Goal: Task Accomplishment & Management: Manage account settings

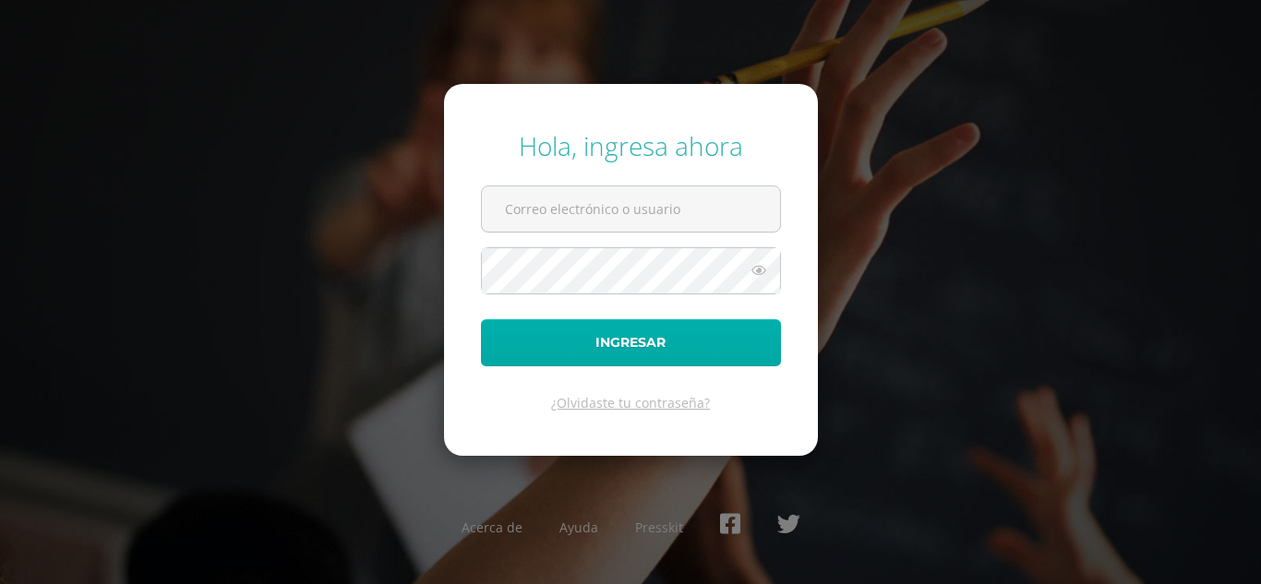
type input "[EMAIL_ADDRESS][DOMAIN_NAME]"
click at [696, 329] on button "Ingresar" at bounding box center [631, 342] width 300 height 47
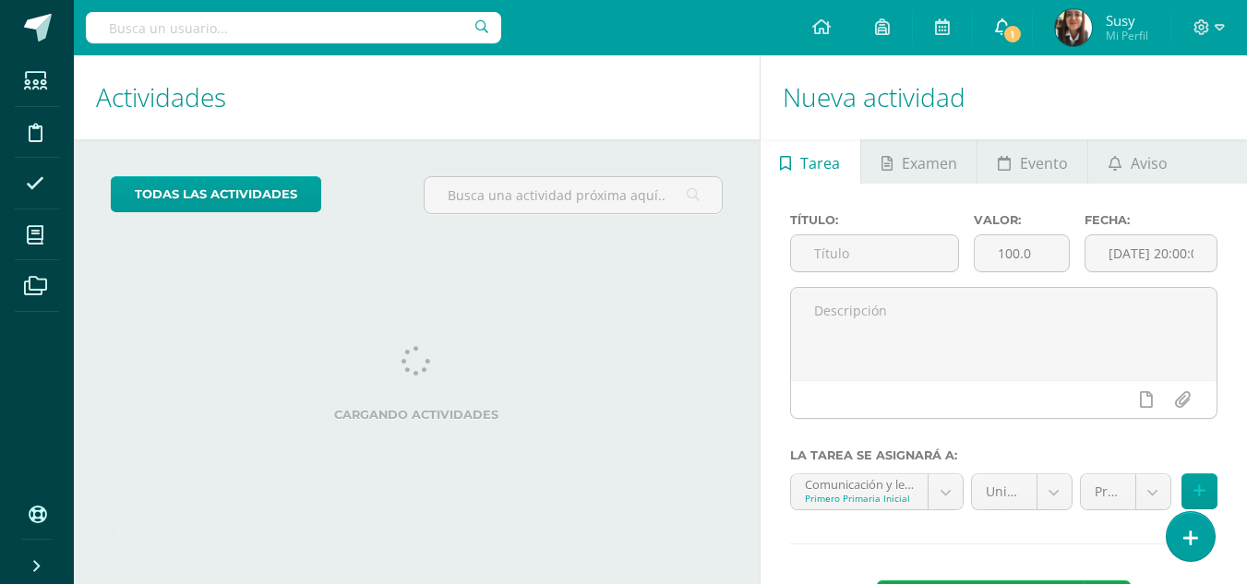
click at [991, 36] on link "1" at bounding box center [1002, 27] width 59 height 55
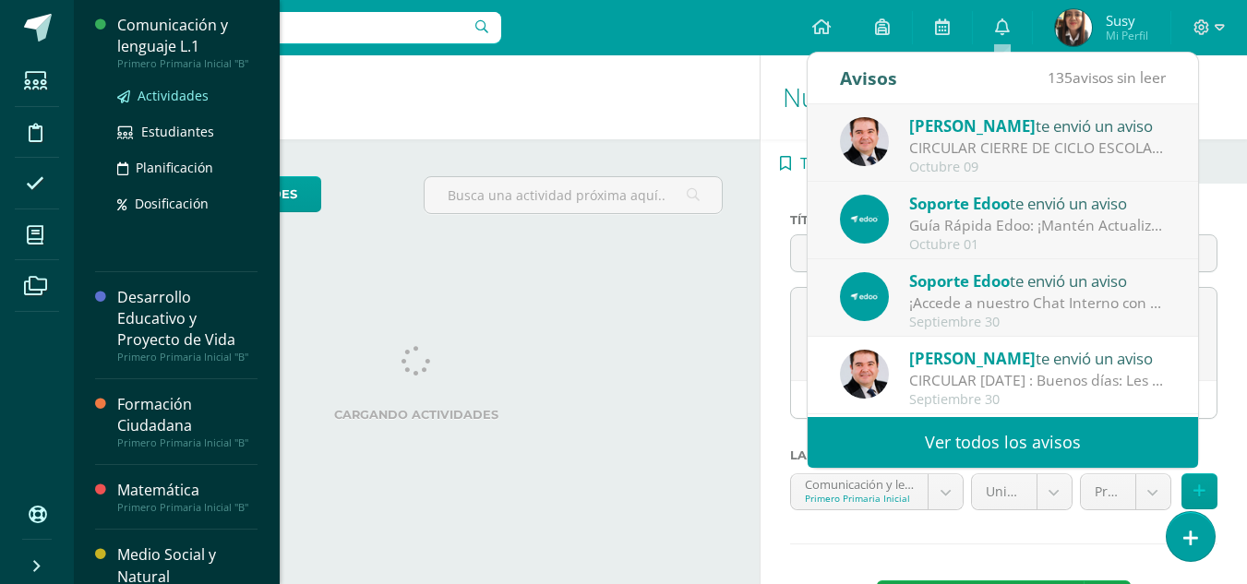
click at [152, 96] on span "Actividades" at bounding box center [173, 96] width 71 height 18
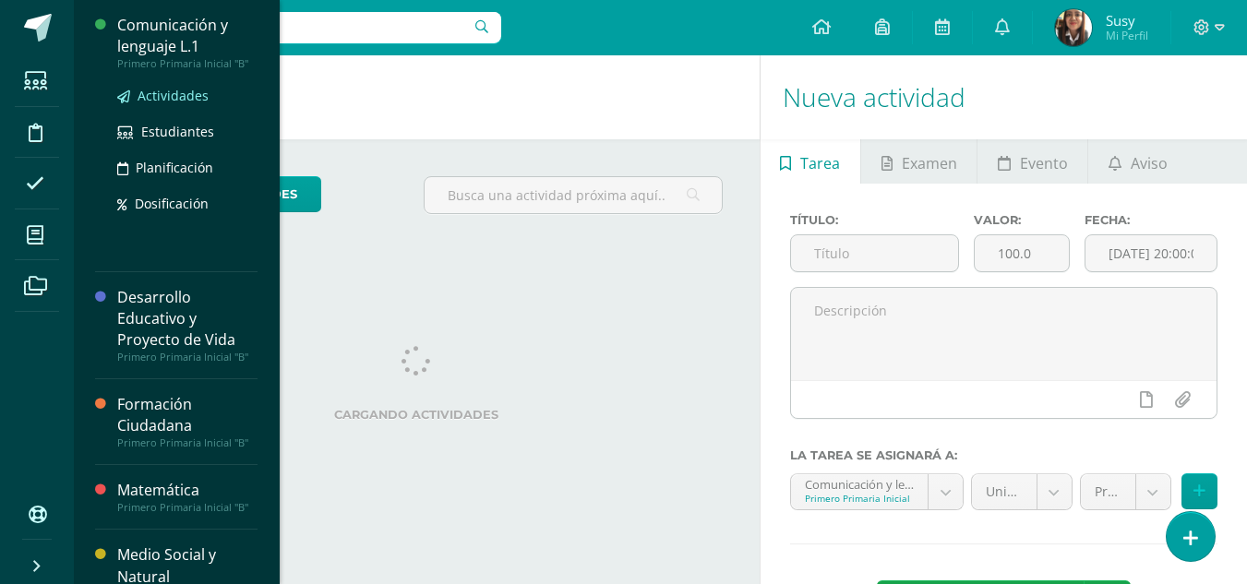
click at [175, 97] on span "Actividades" at bounding box center [173, 96] width 71 height 18
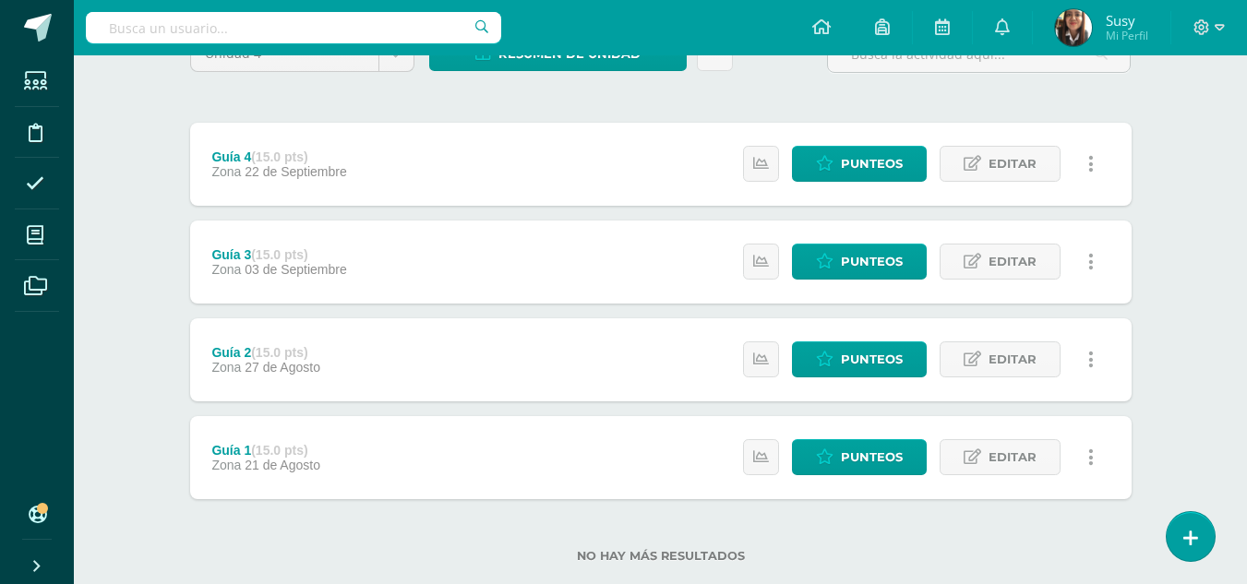
scroll to position [222, 0]
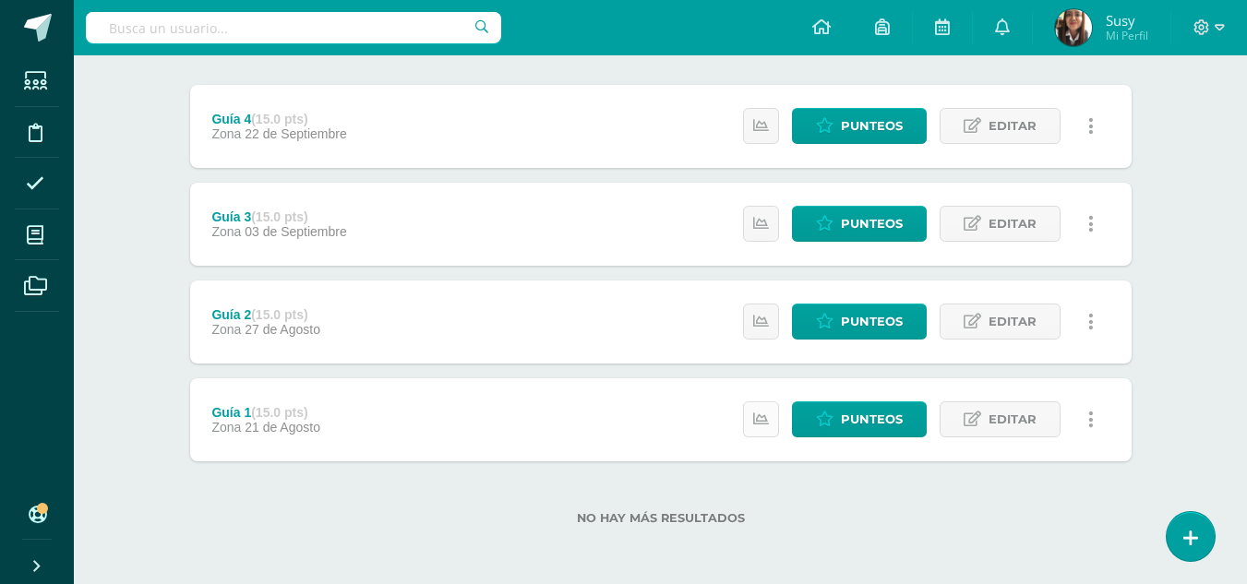
click at [760, 412] on icon at bounding box center [761, 420] width 16 height 16
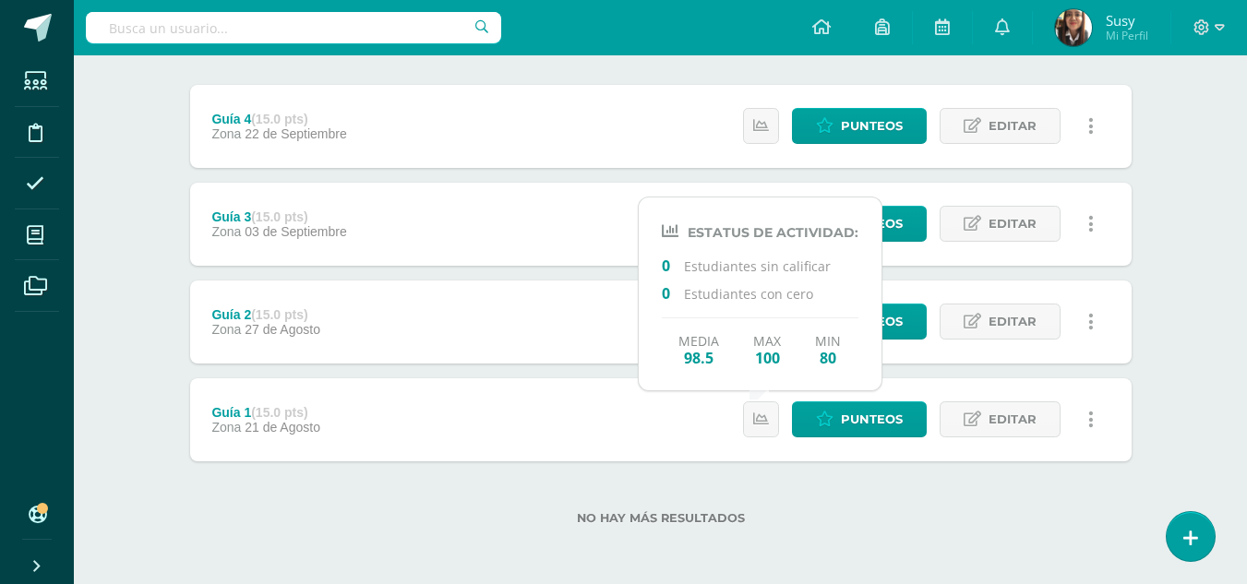
click at [791, 474] on div "No hay más resultados" at bounding box center [661, 505] width 942 height 86
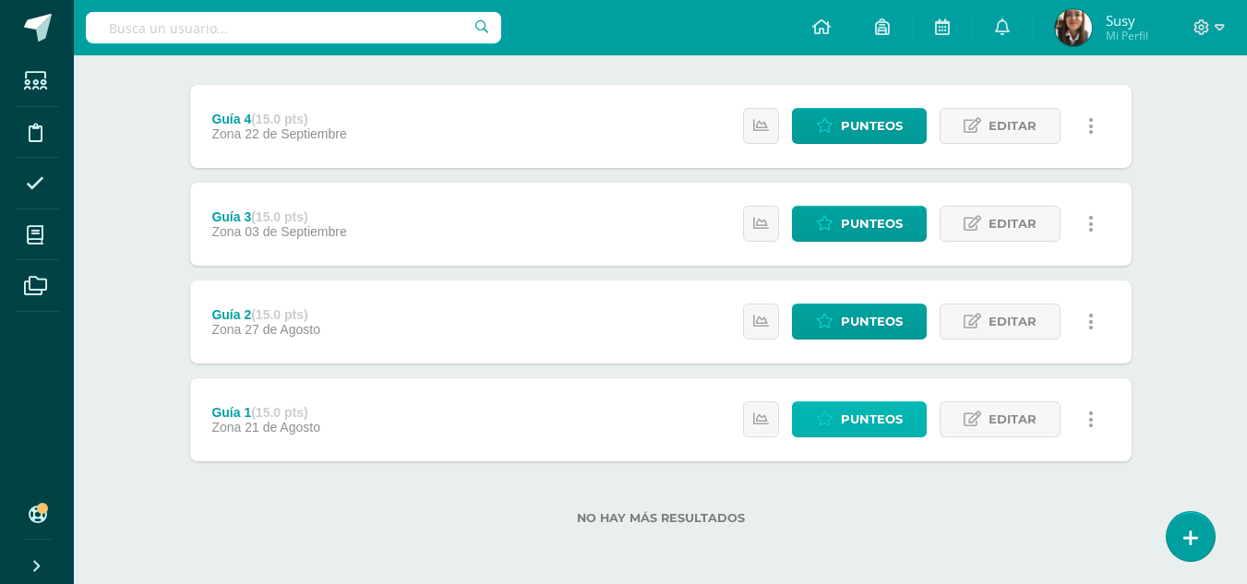
click at [855, 418] on span "Punteos" at bounding box center [872, 419] width 62 height 34
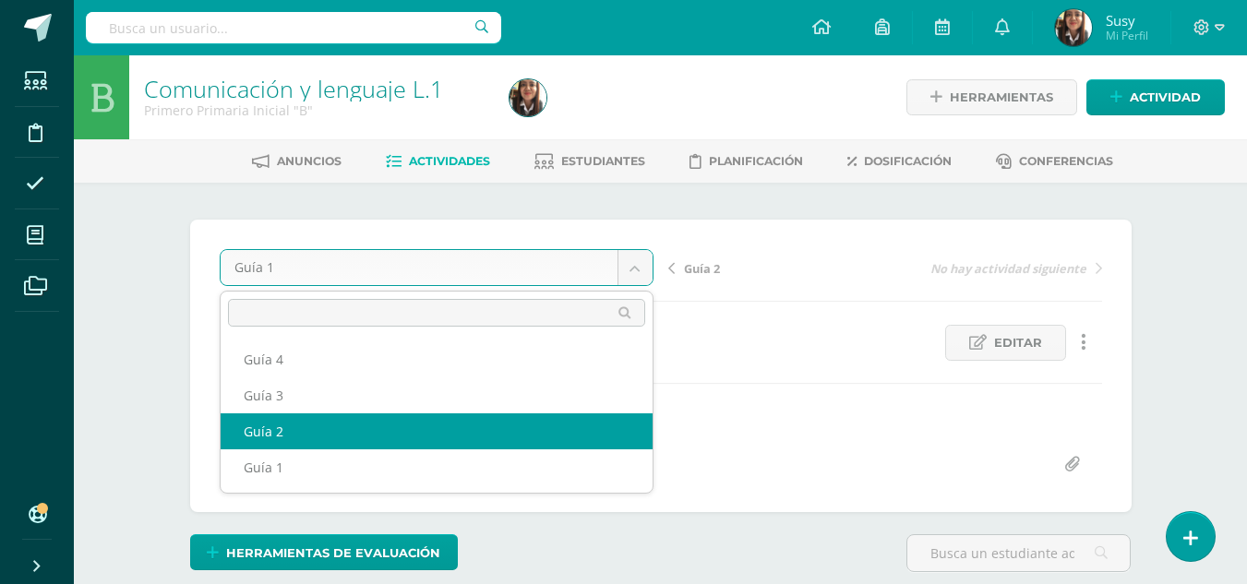
select select "/dashboard/teacher/grade-activity/178609/"
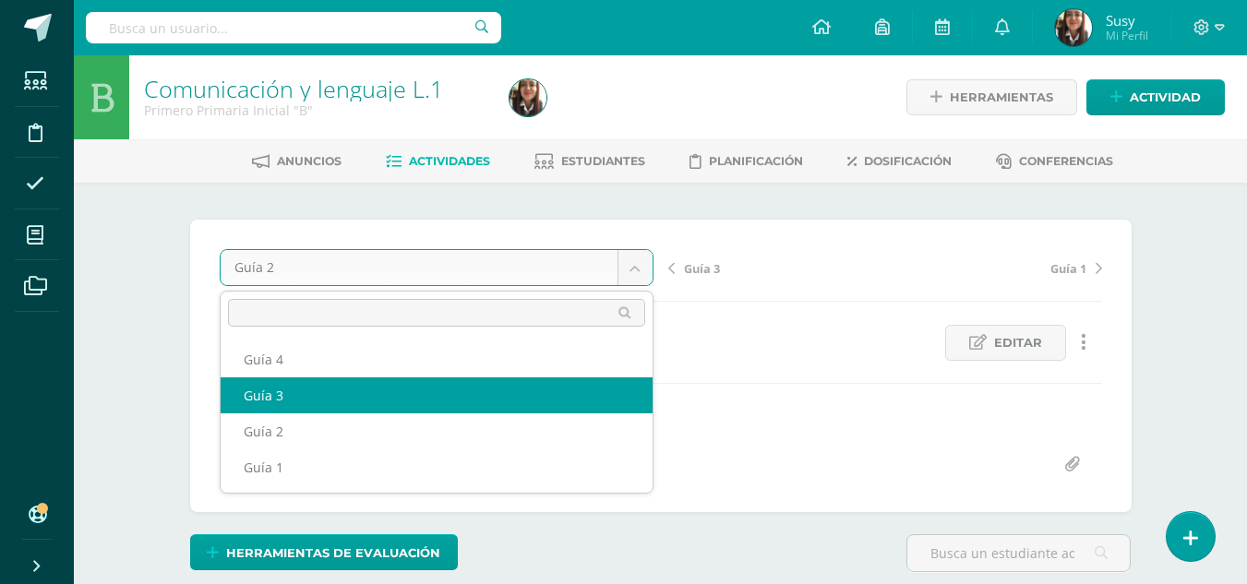
select select "/dashboard/teacher/grade-activity/178610/"
drag, startPoint x: 637, startPoint y: 274, endPoint x: 629, endPoint y: 283, distance: 12.4
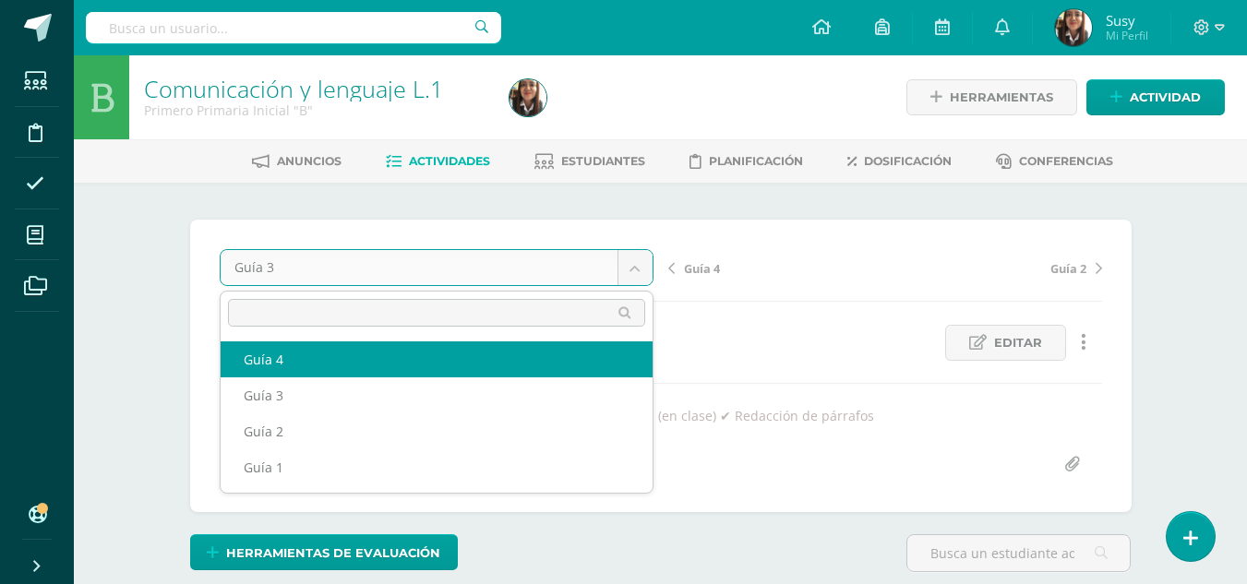
select select "/dashboard/teacher/grade-activity/178611/"
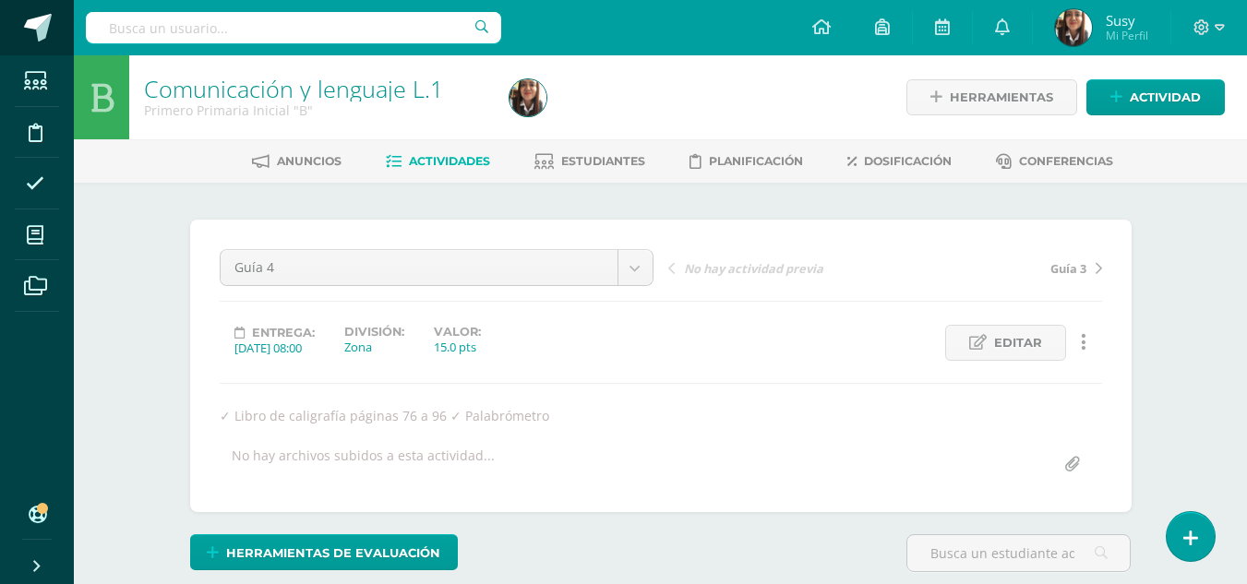
click at [50, 15] on span at bounding box center [38, 28] width 28 height 28
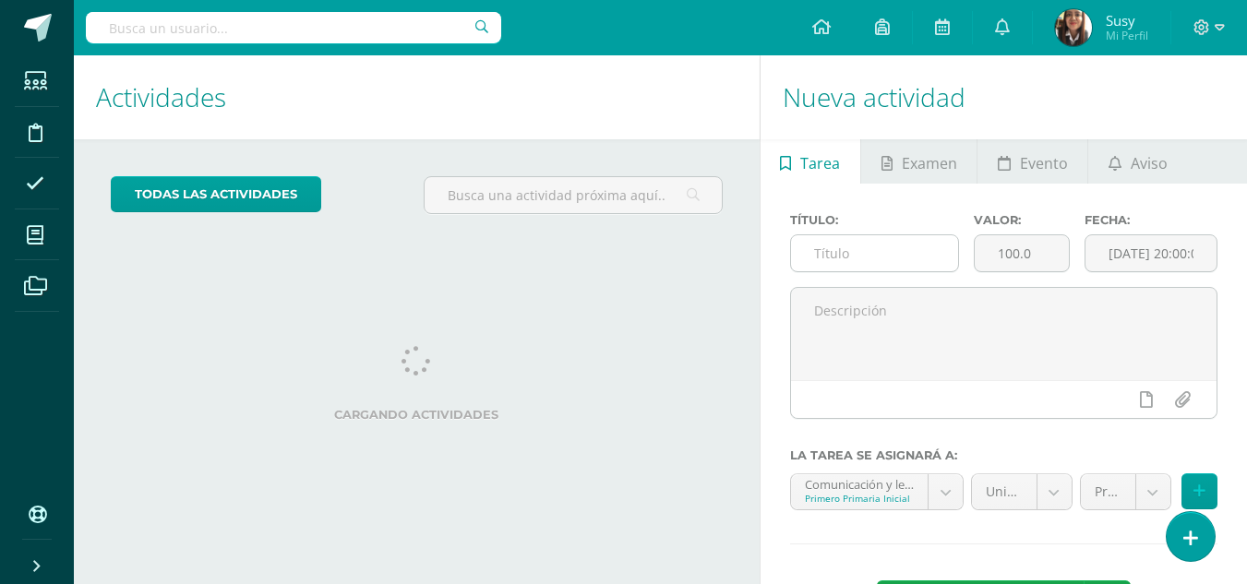
click at [895, 246] on input "text" at bounding box center [875, 253] width 168 height 36
type input "Prueba de Unidad"
click at [1043, 264] on input "100.0" at bounding box center [1022, 253] width 94 height 36
type input "1"
type input "40"
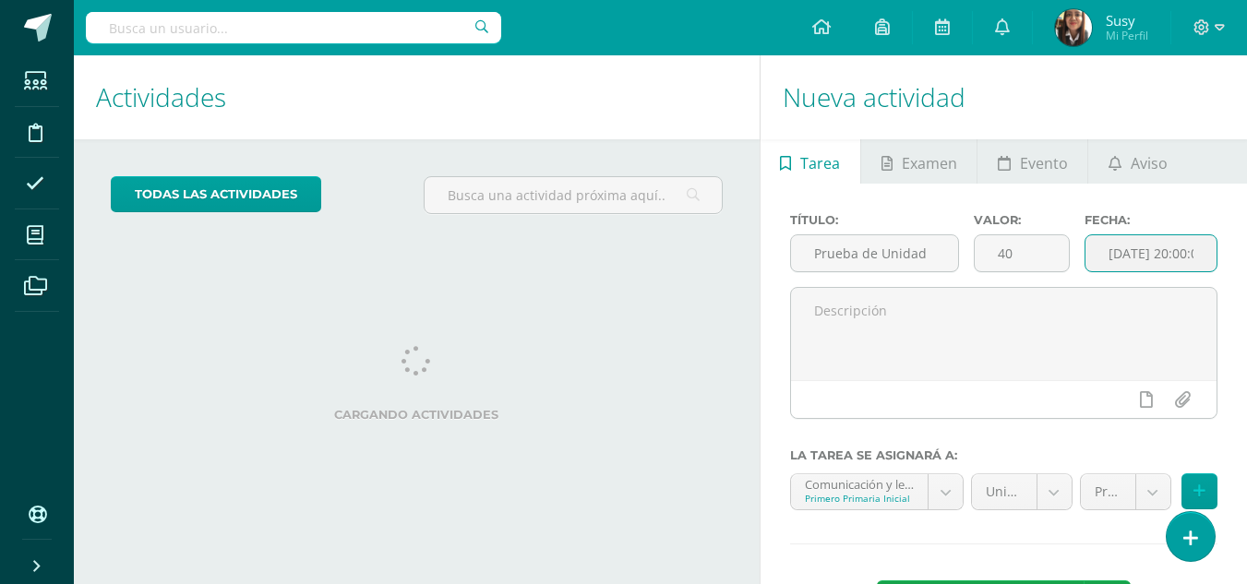
click at [1171, 256] on input "[DATE] 20:00:00" at bounding box center [1151, 253] width 131 height 36
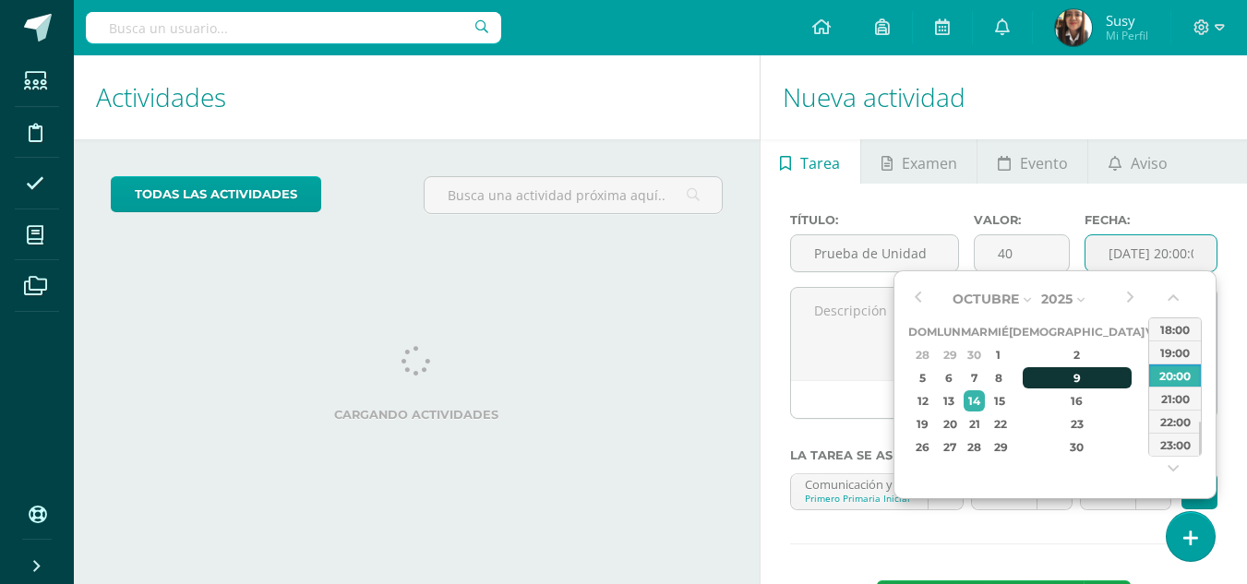
click at [1051, 373] on div "9" at bounding box center [1077, 377] width 109 height 21
click at [1160, 349] on div "07:00" at bounding box center [1175, 352] width 52 height 23
type input "2025-10-09 07:00"
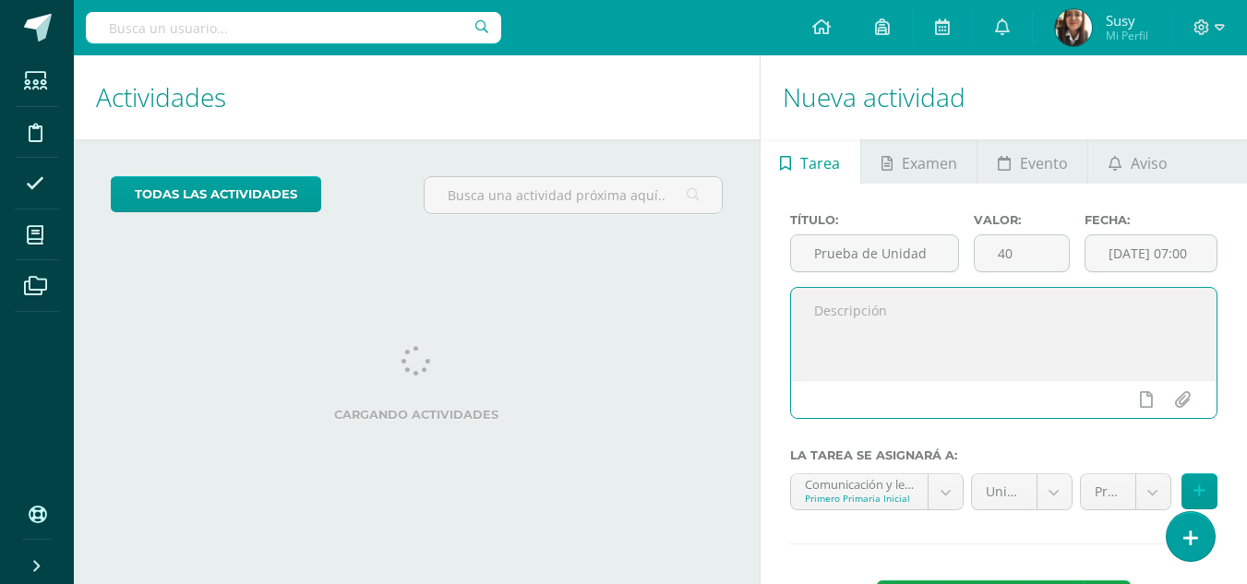
click at [962, 318] on textarea at bounding box center [1004, 334] width 426 height 92
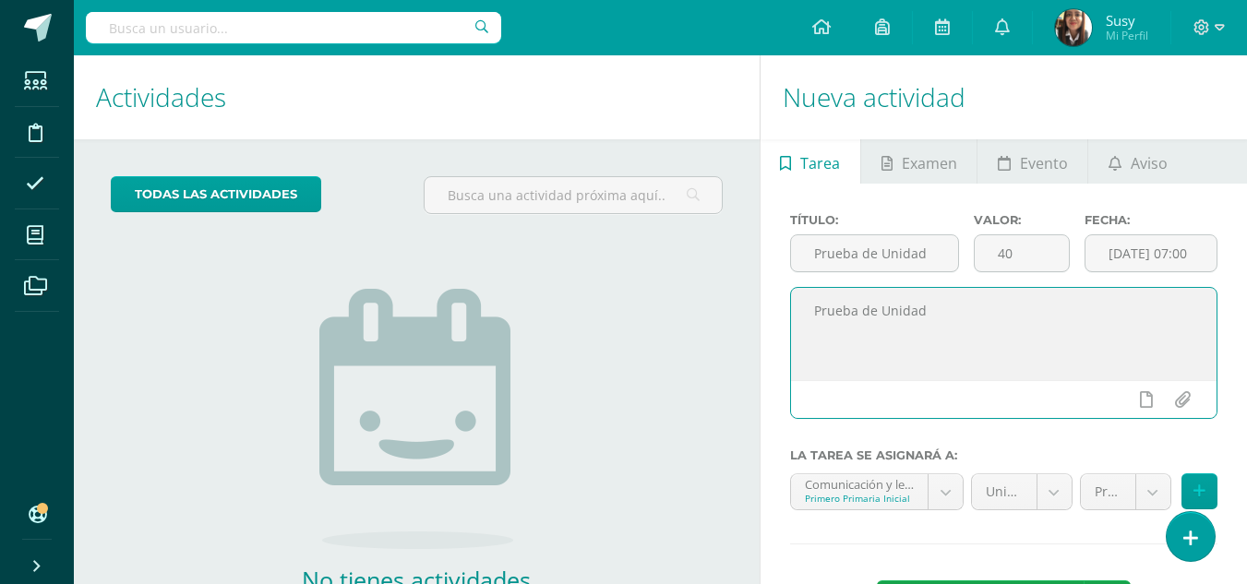
scroll to position [126, 0]
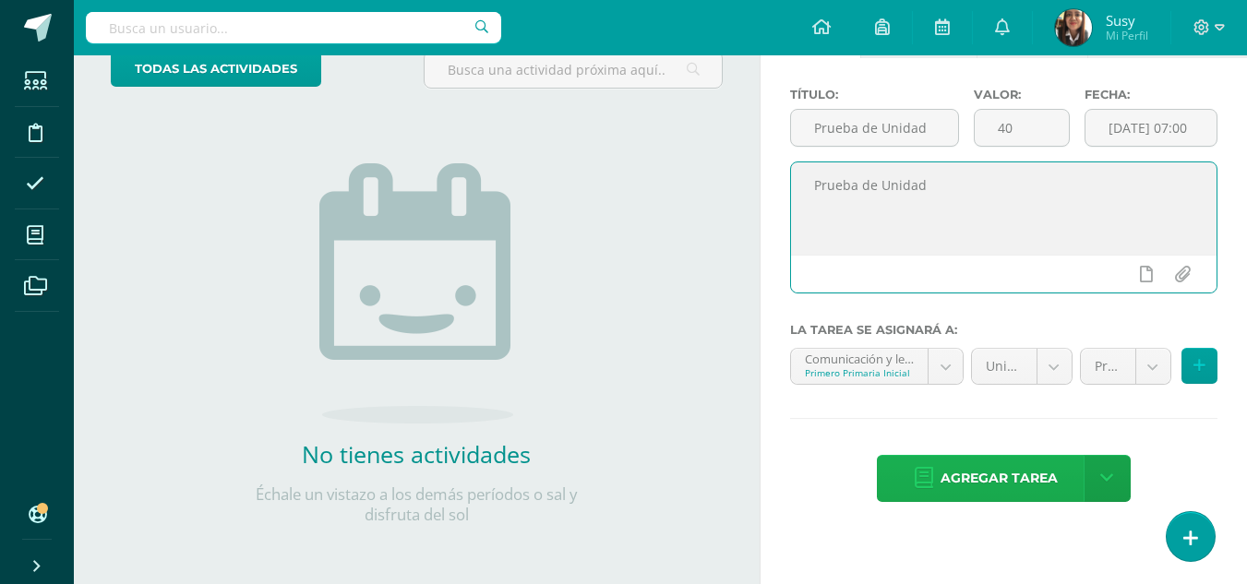
type textarea "Prueba de Unidad"
click at [1039, 471] on span "Agregar tarea" at bounding box center [999, 478] width 117 height 45
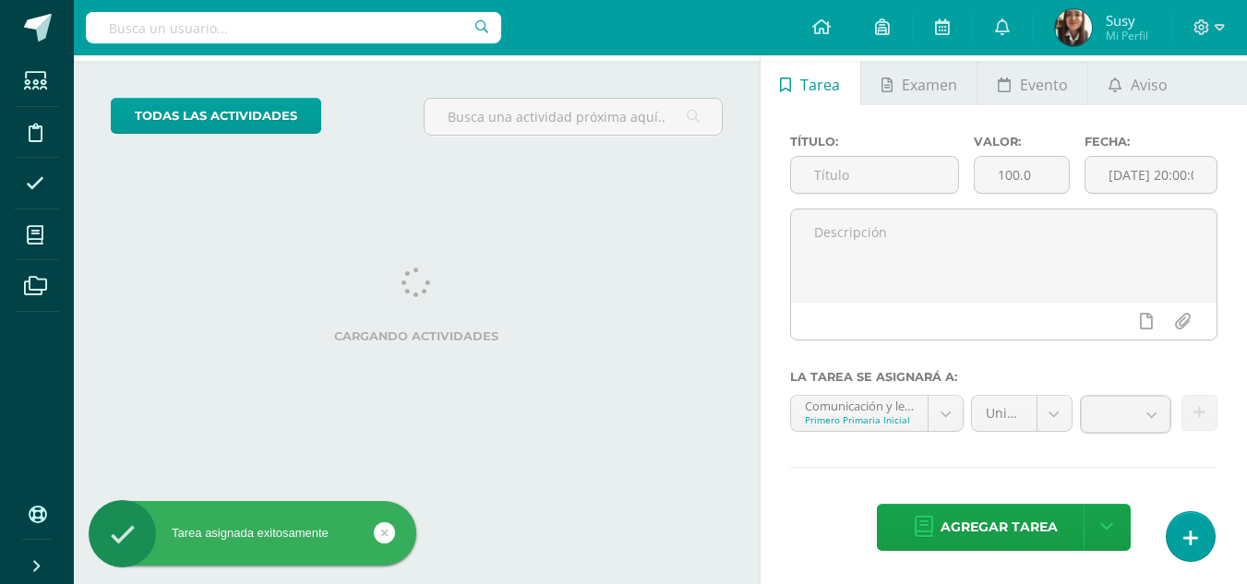
scroll to position [184, 0]
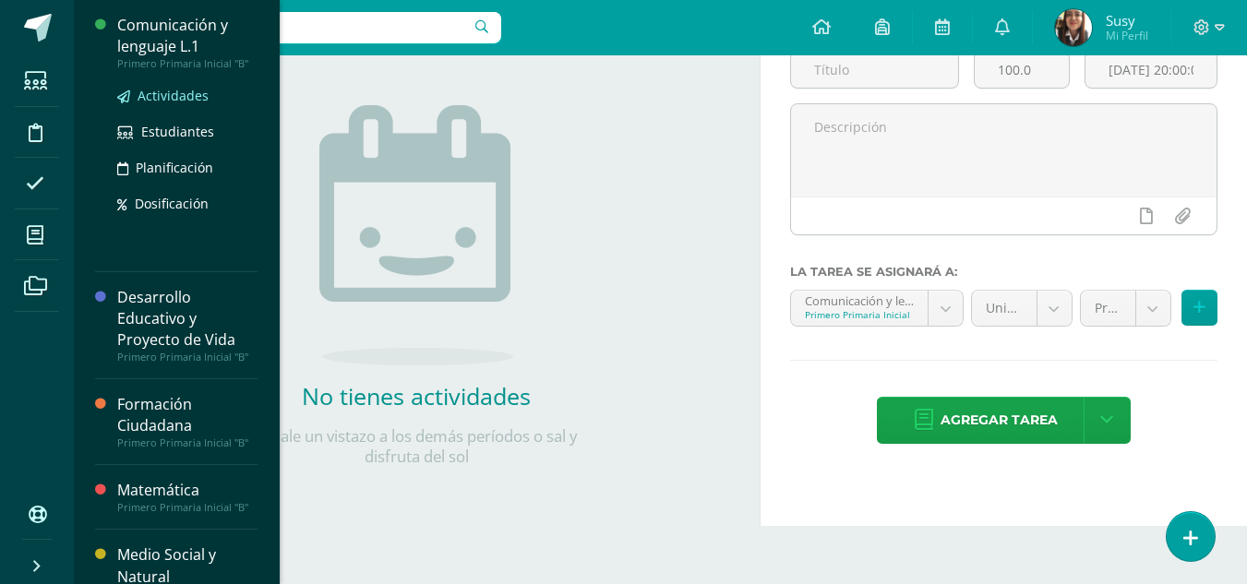
click at [154, 90] on span "Actividades" at bounding box center [173, 96] width 71 height 18
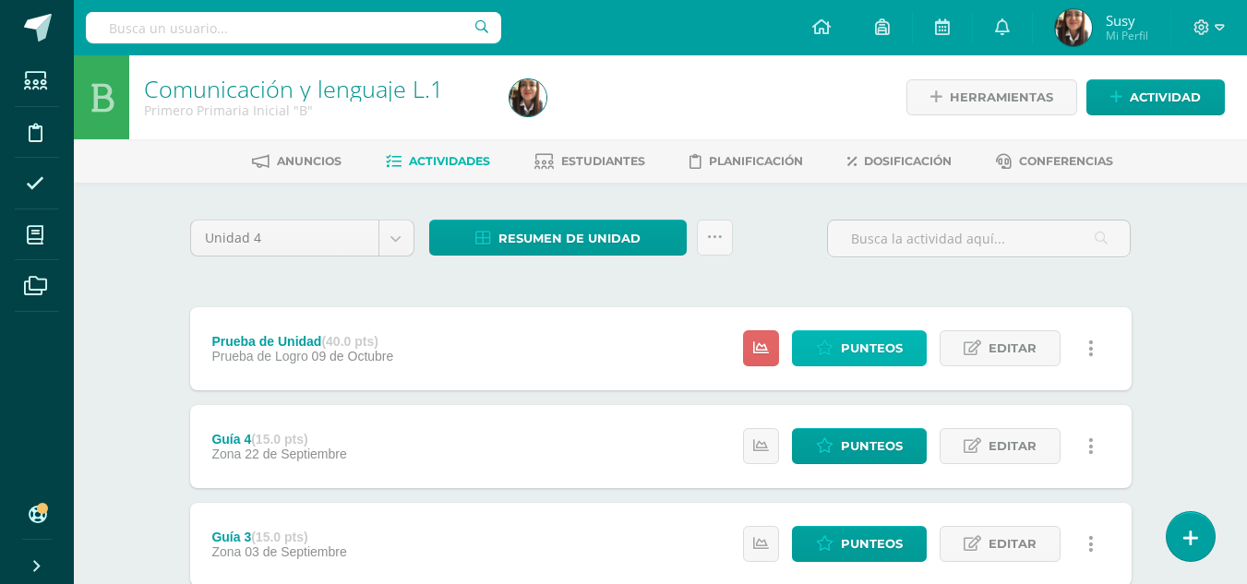
click at [859, 362] on span "Punteos" at bounding box center [872, 348] width 62 height 34
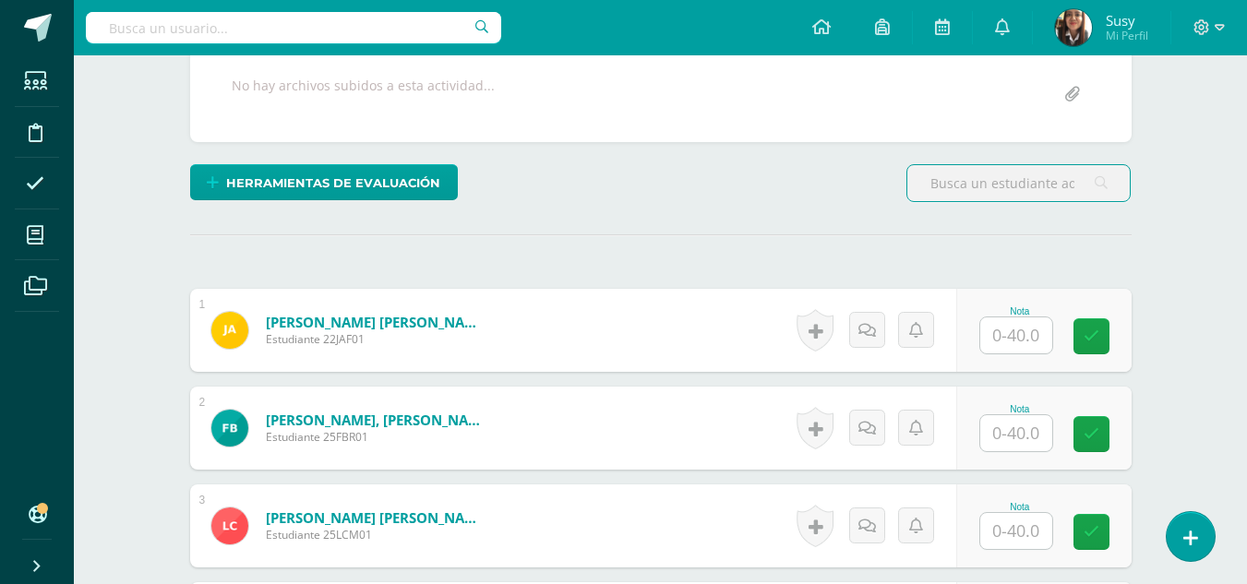
scroll to position [462, 0]
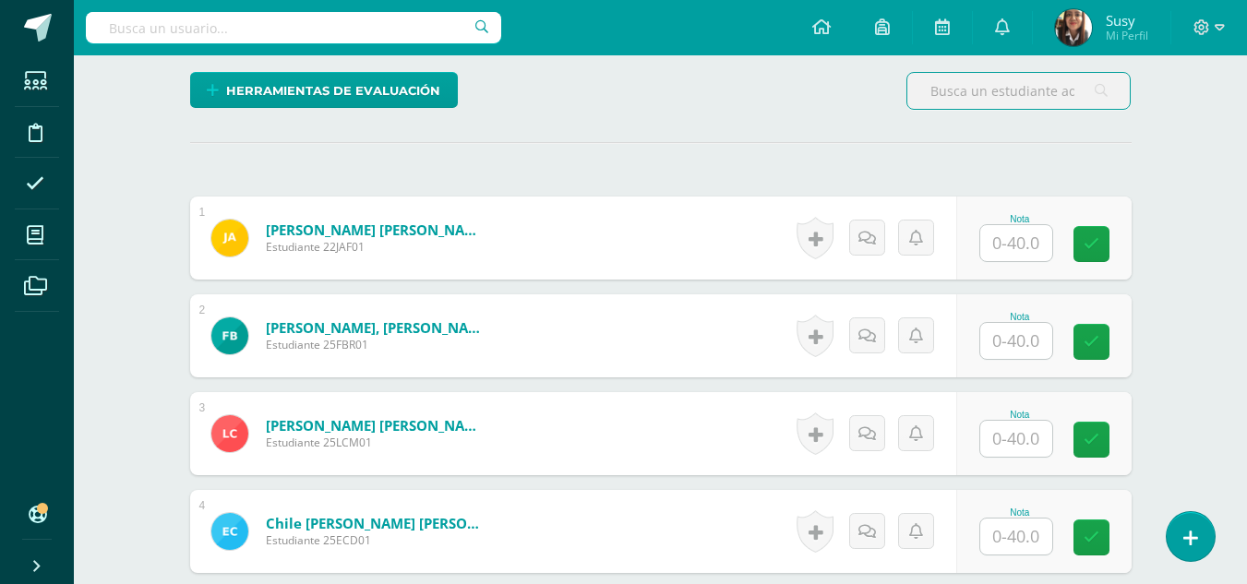
click at [1031, 246] on input "text" at bounding box center [1016, 243] width 72 height 36
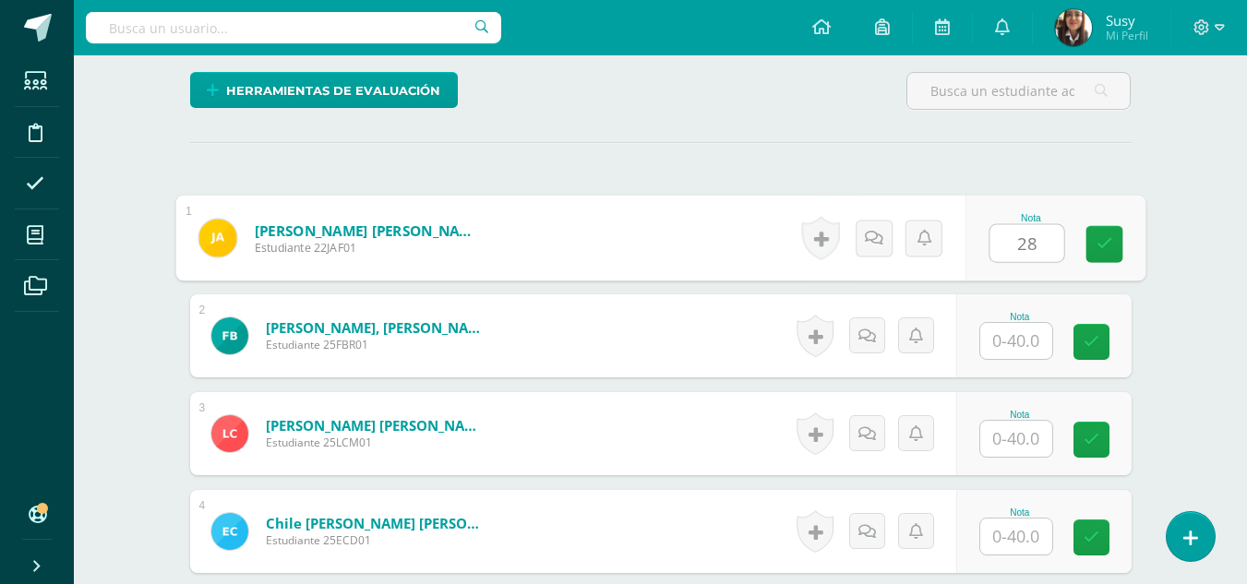
type input "28"
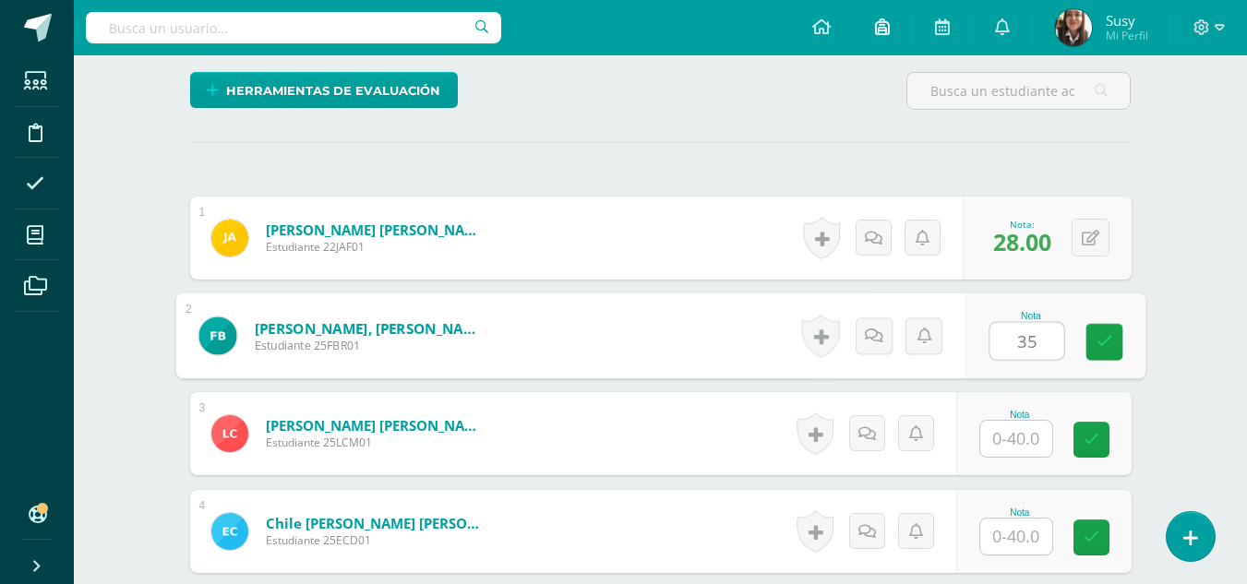
type input "35"
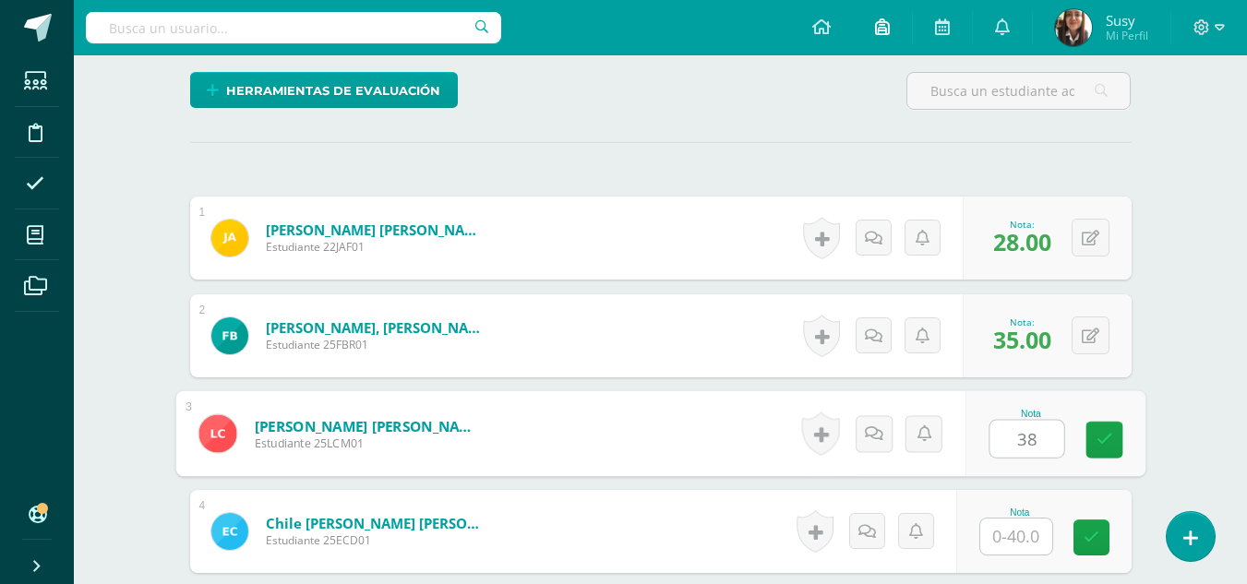
type input "38"
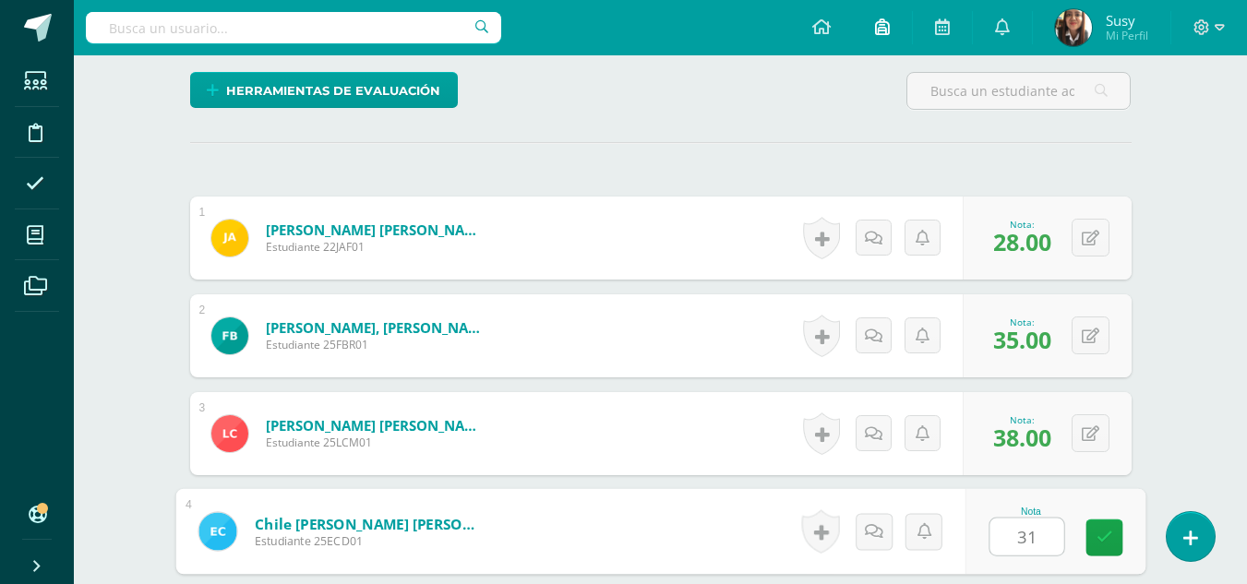
type input "31"
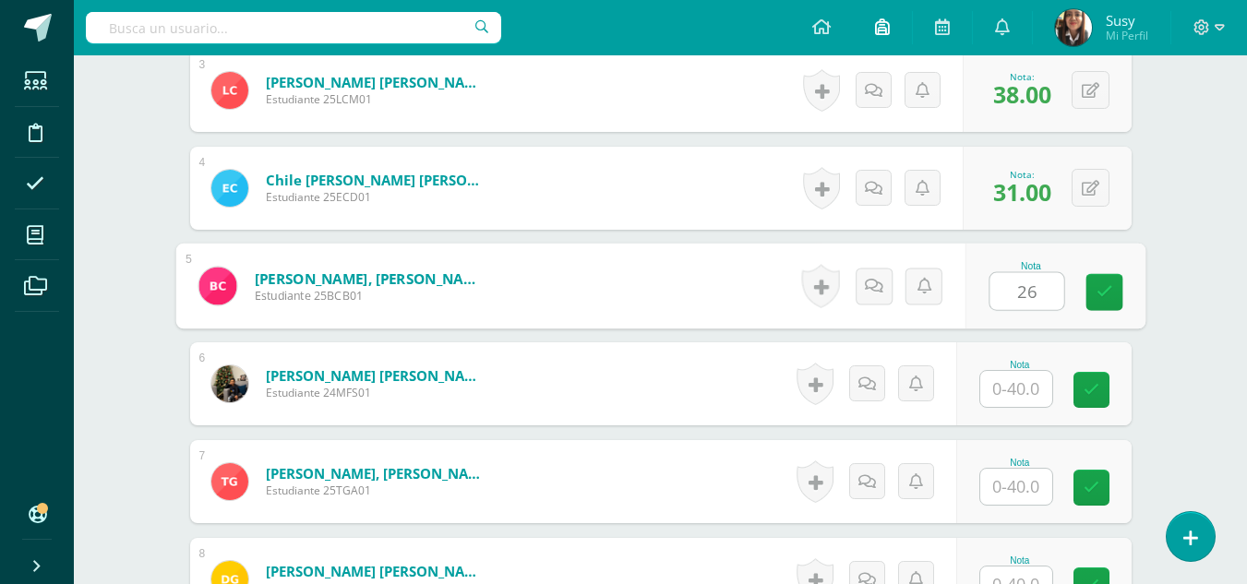
type input "26"
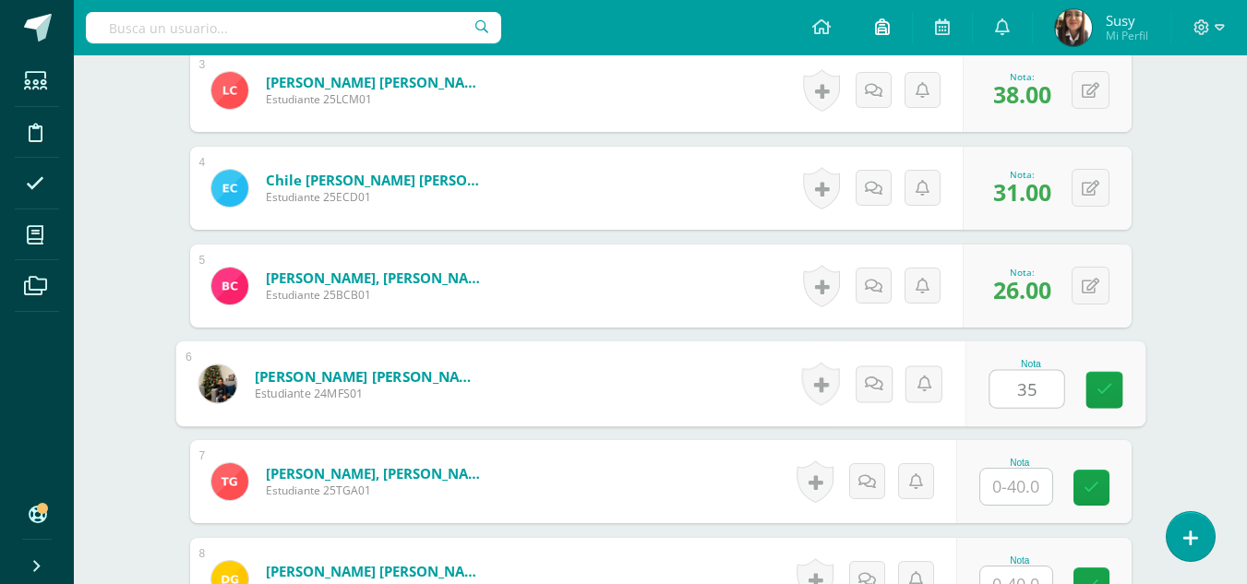
type input "35"
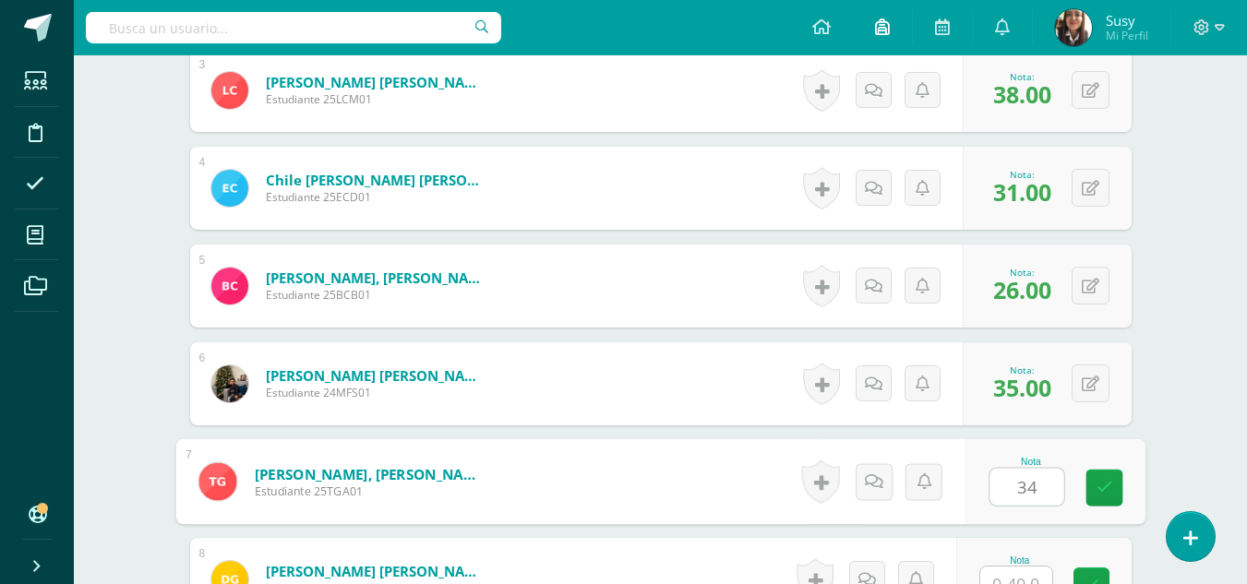
type input "34"
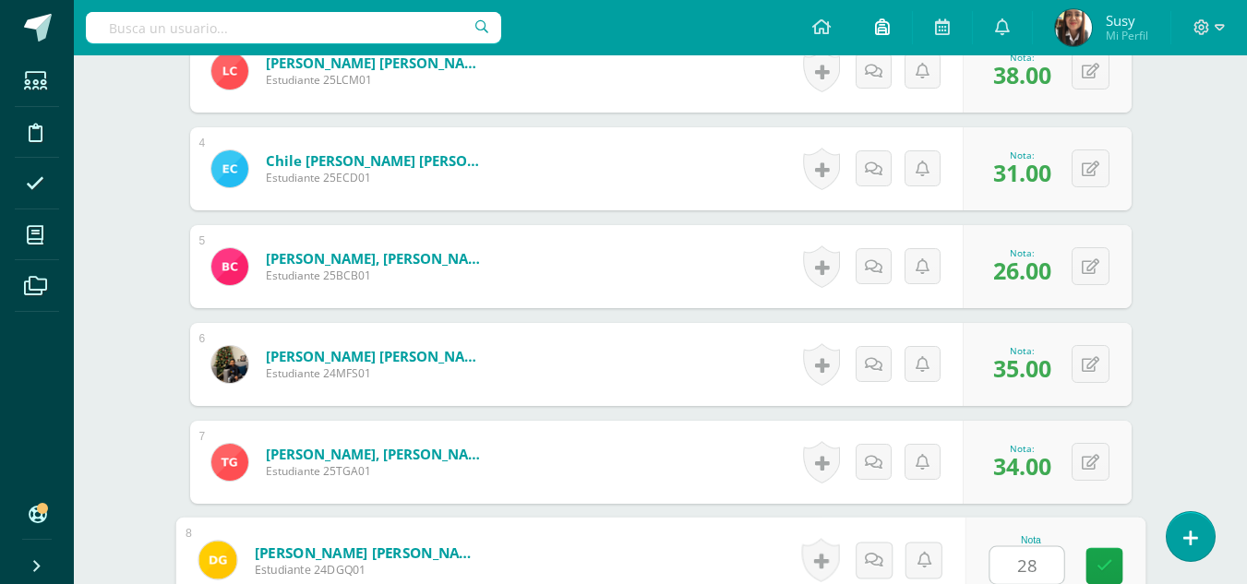
type input "28"
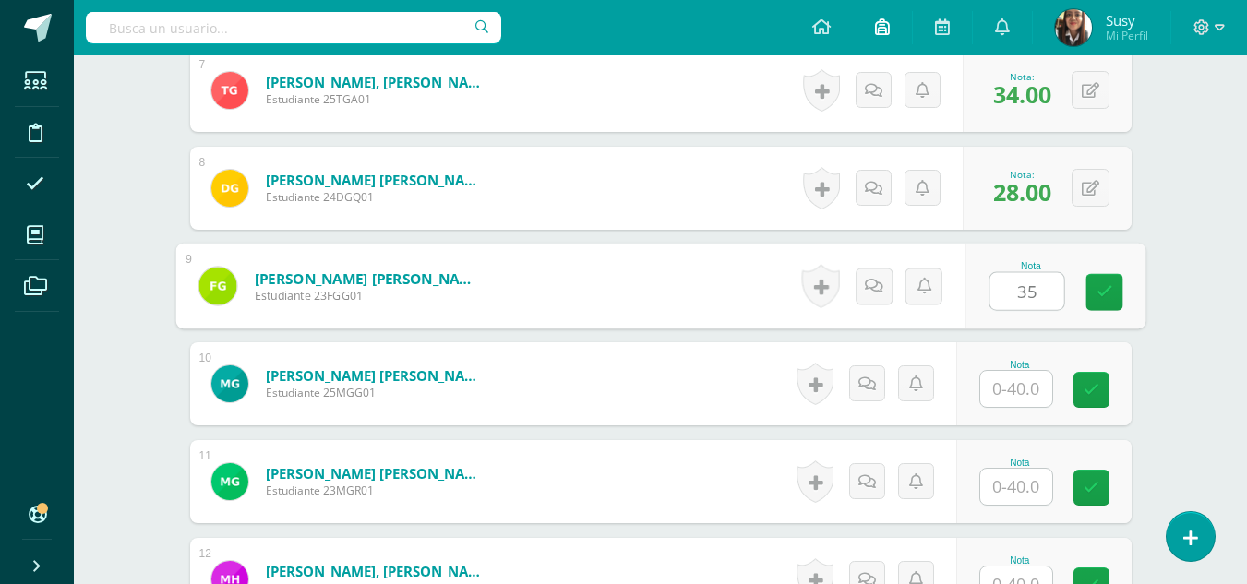
type input "35"
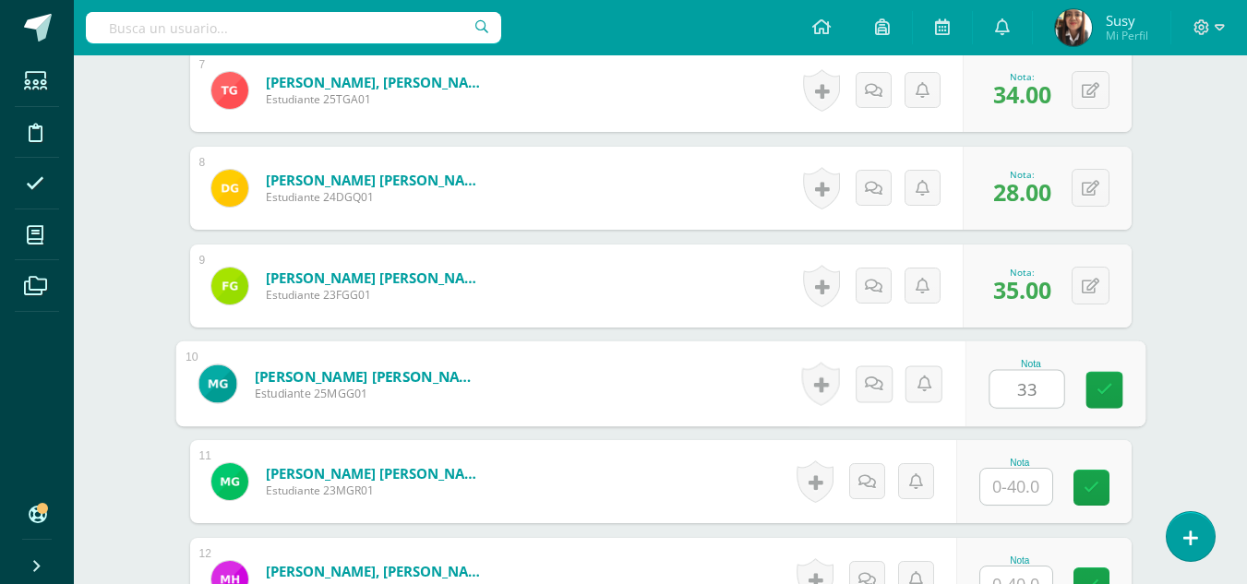
type input "33"
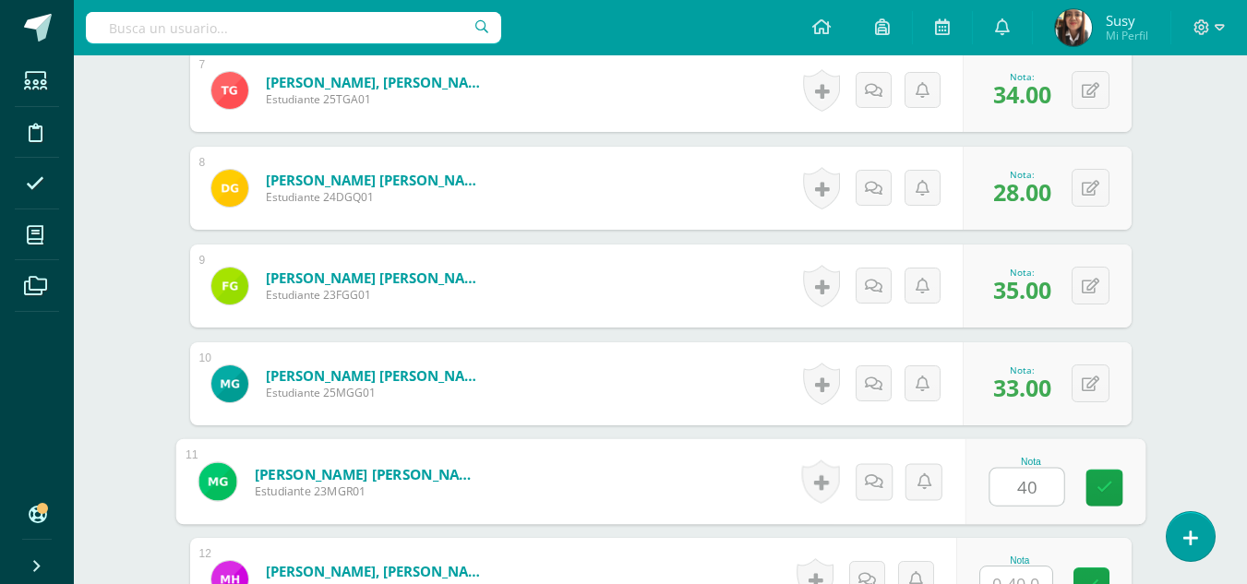
type input "40"
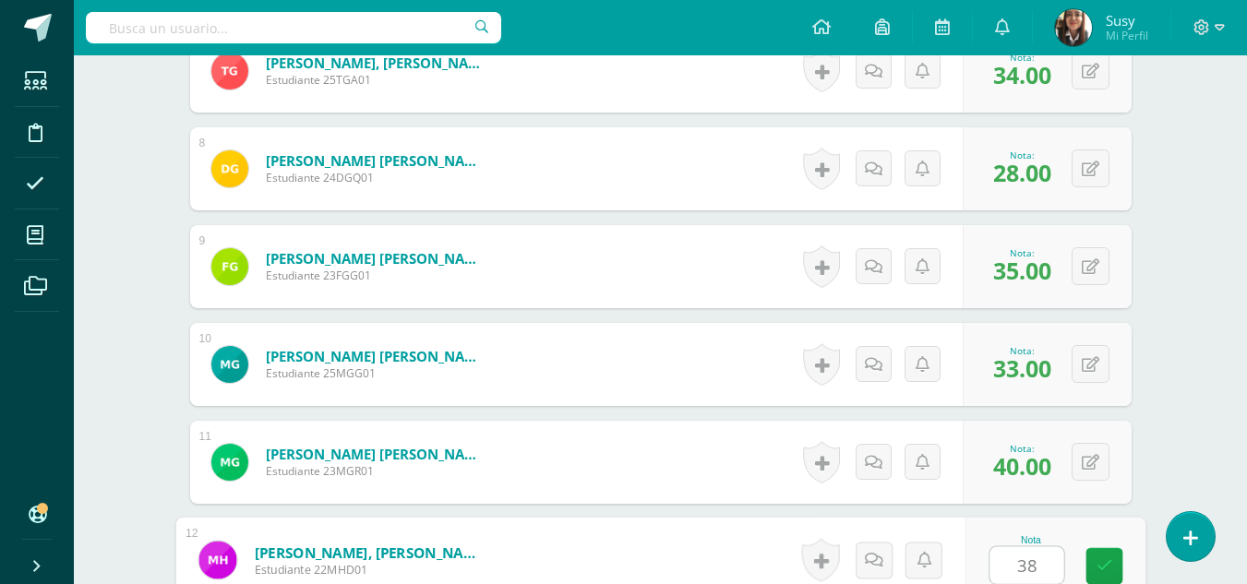
type input "38"
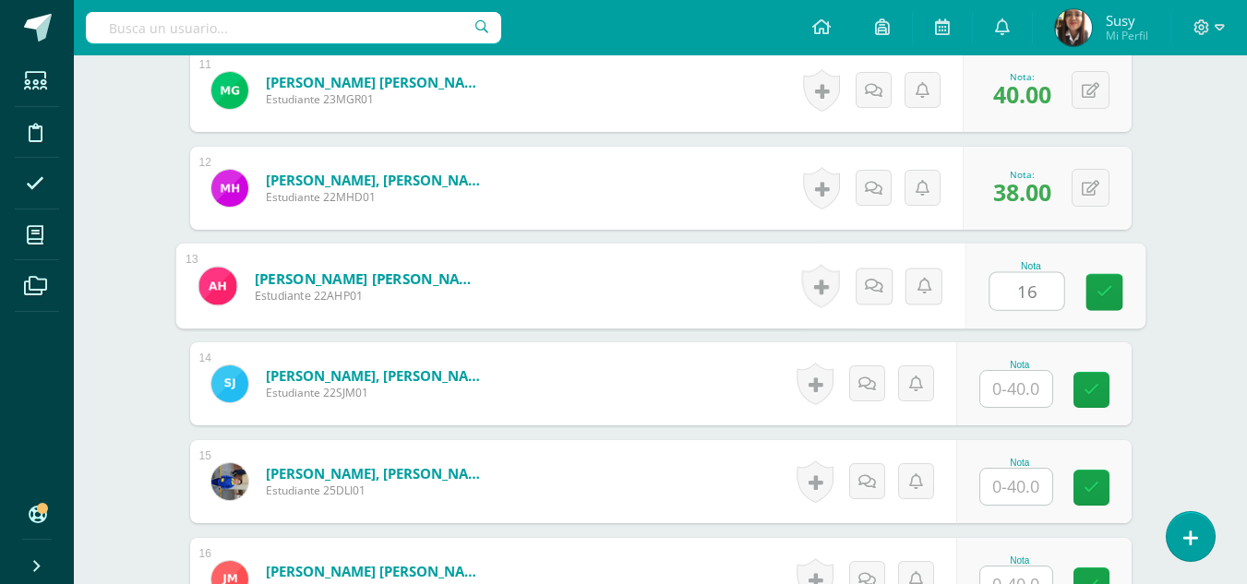
type input "16"
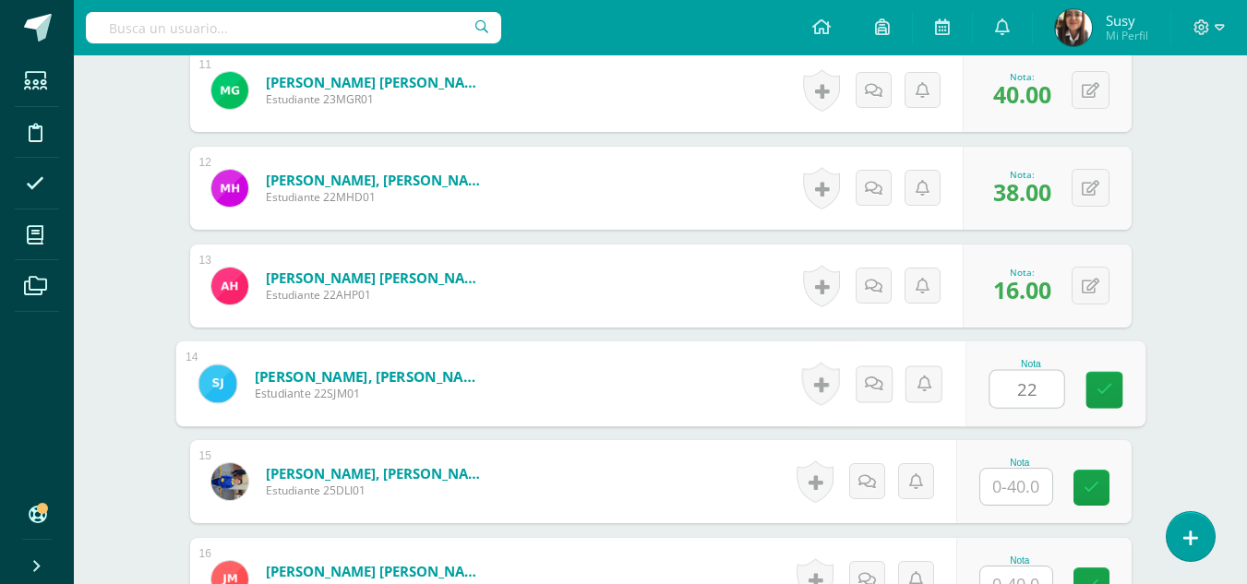
type input "22"
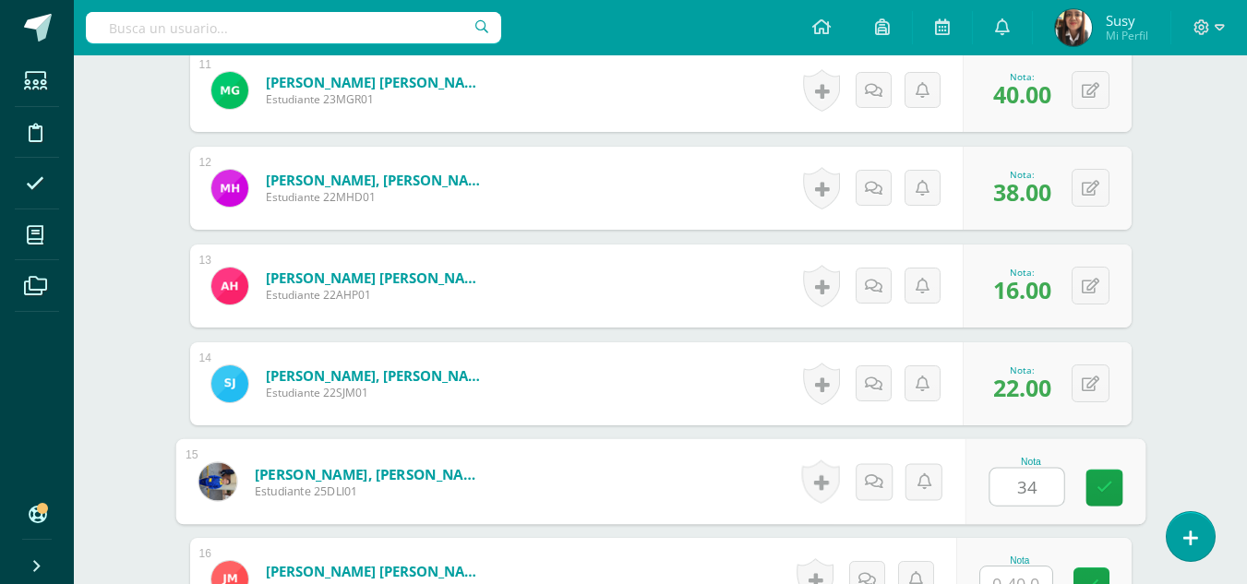
type input "34"
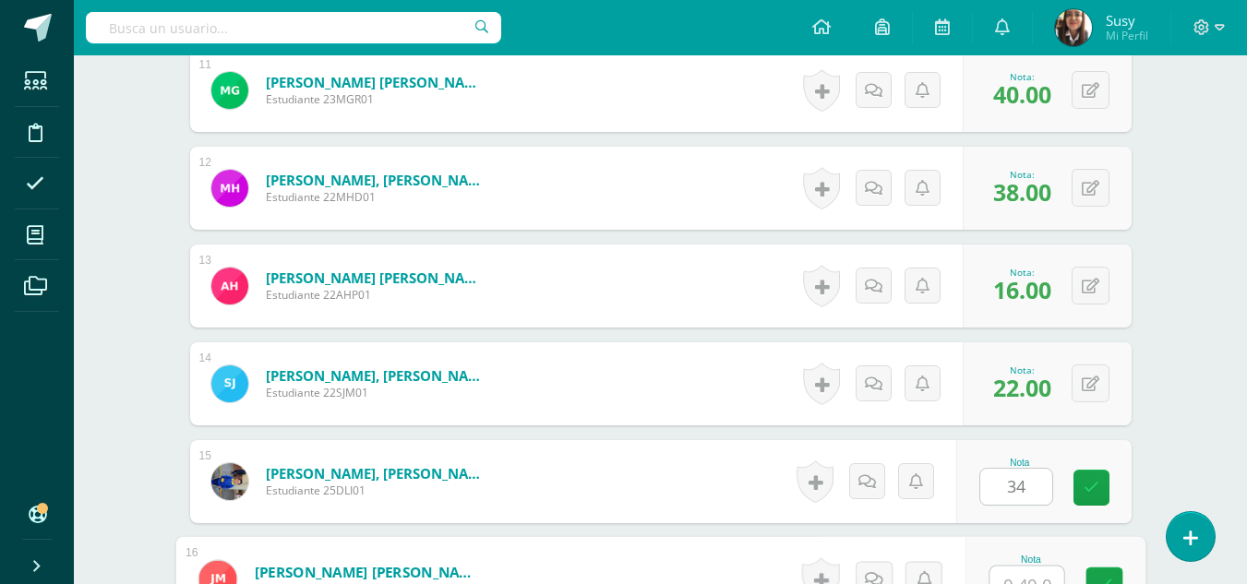
scroll to position [1608, 0]
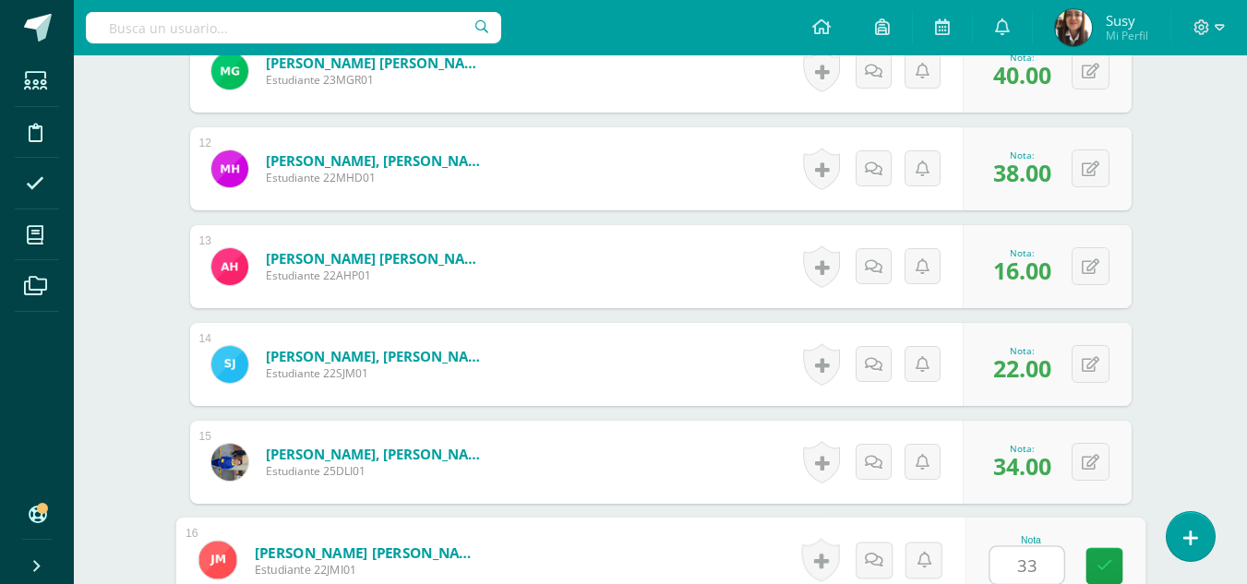
type input "33"
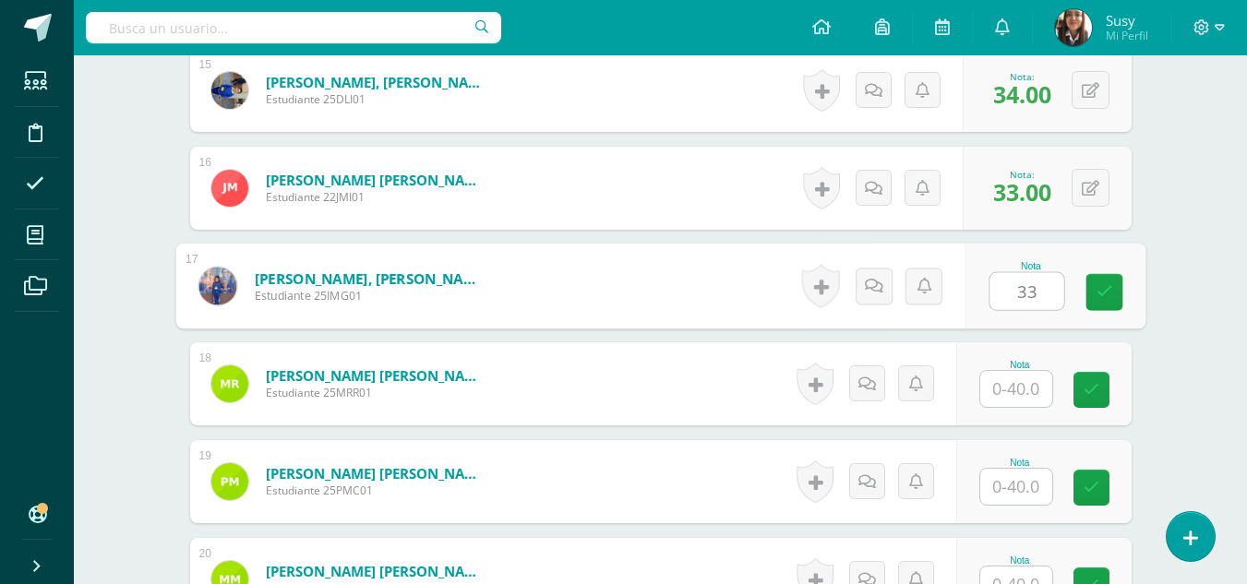
type input "33"
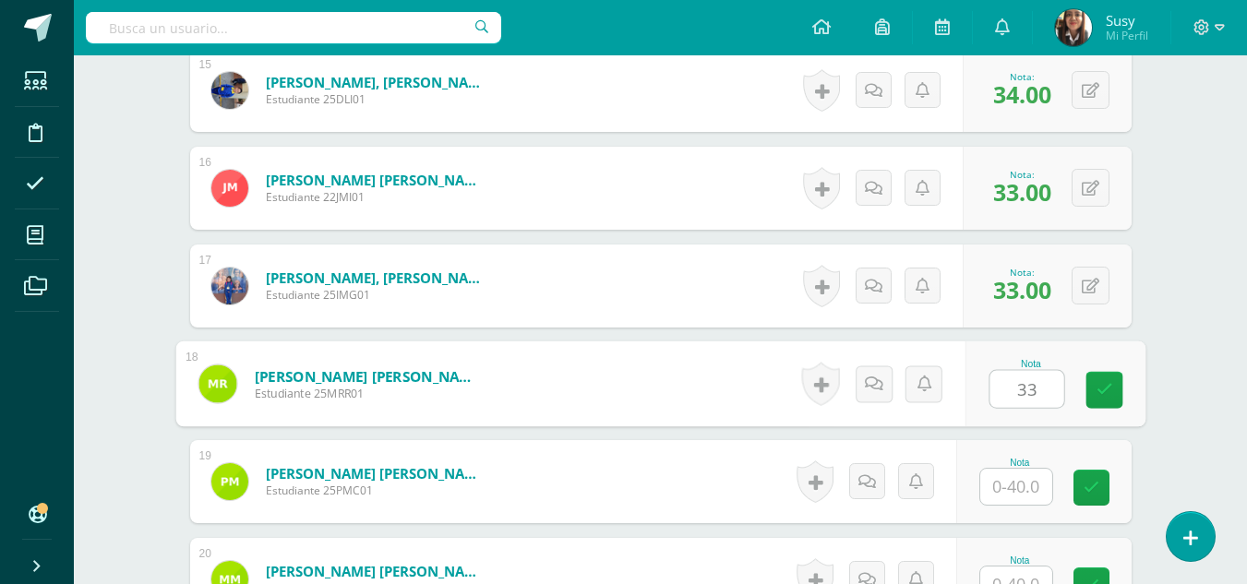
type input "33"
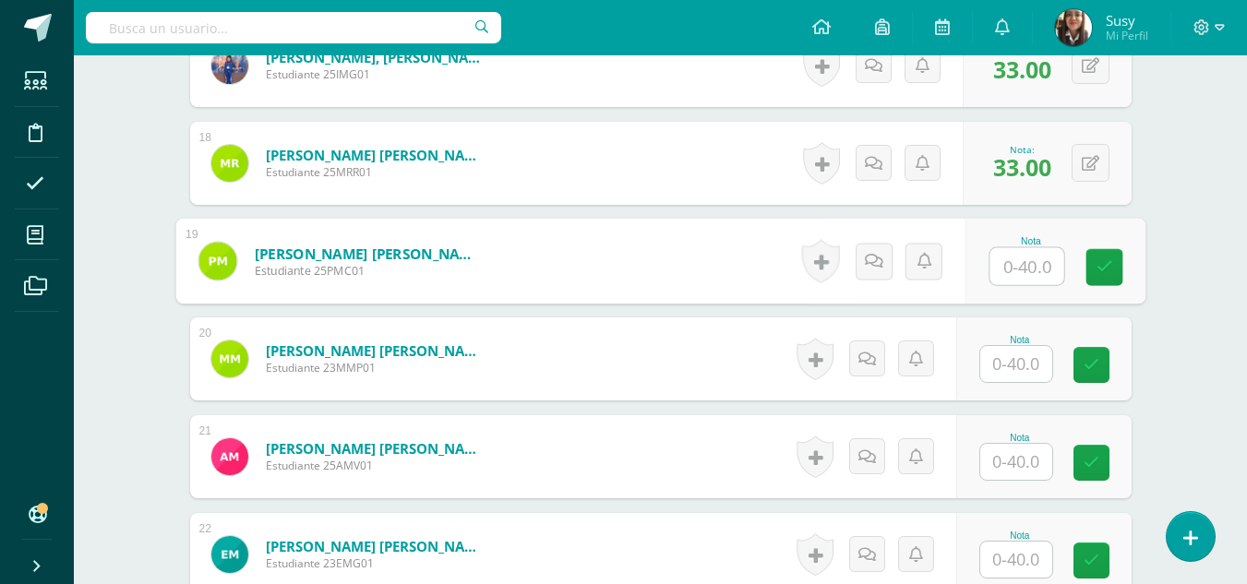
scroll to position [2240, 0]
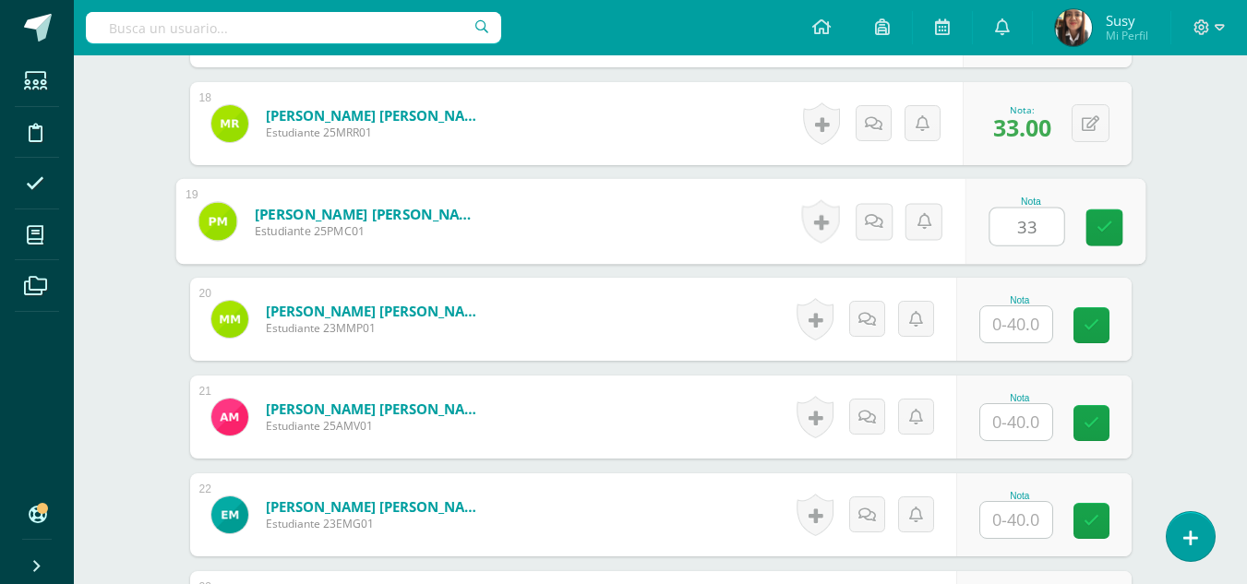
type input "33"
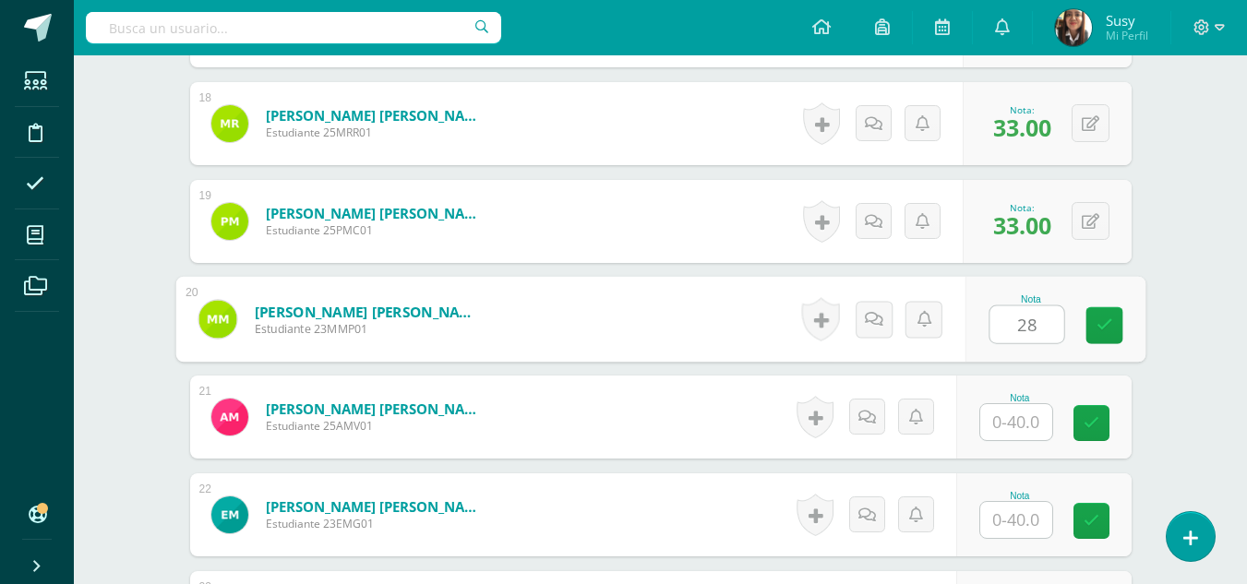
type input "28"
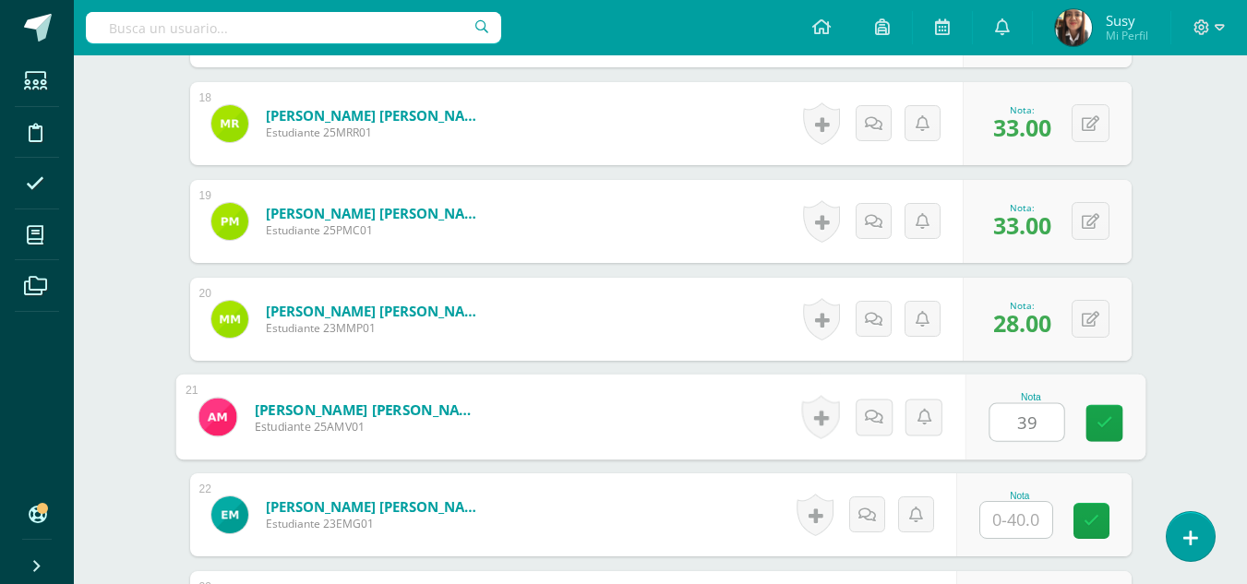
type input "39"
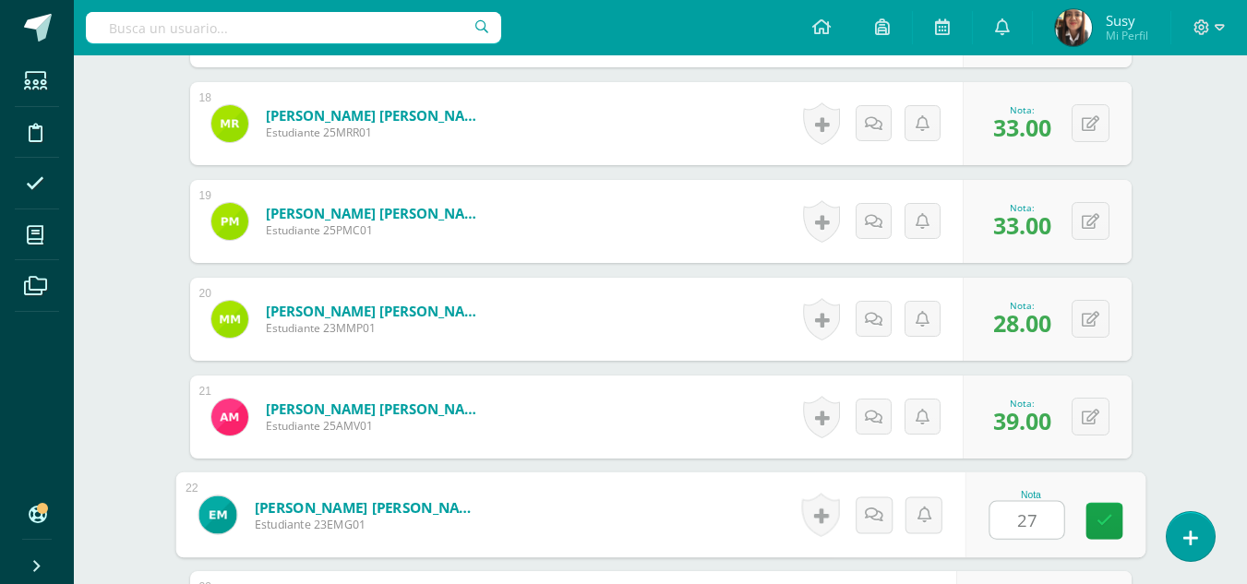
type input "27"
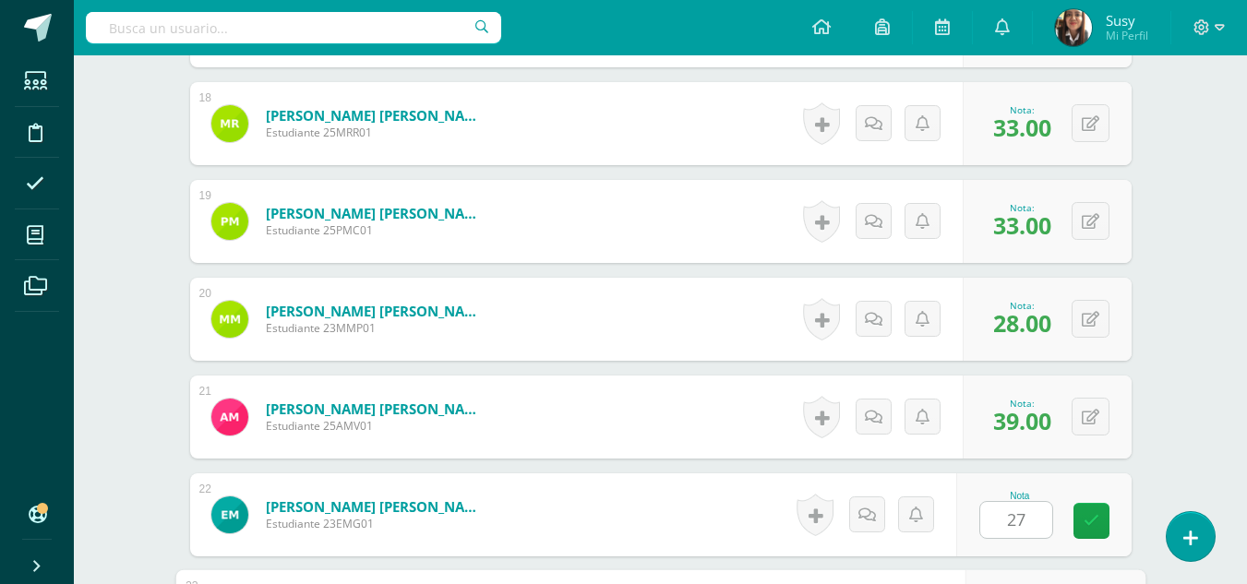
scroll to position [2567, 0]
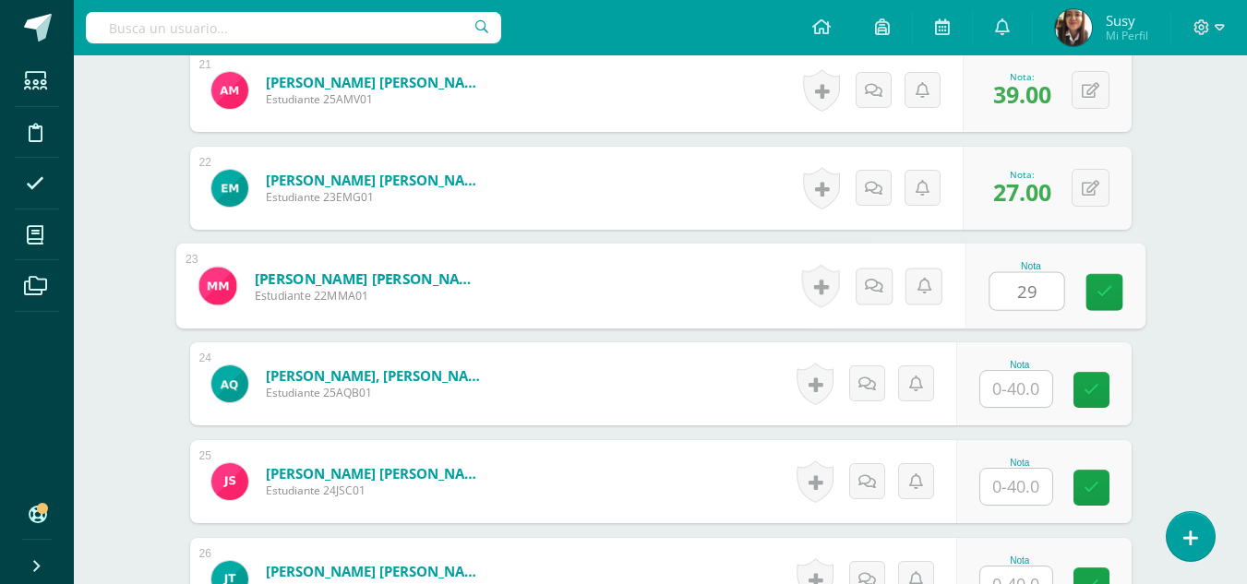
type input "29"
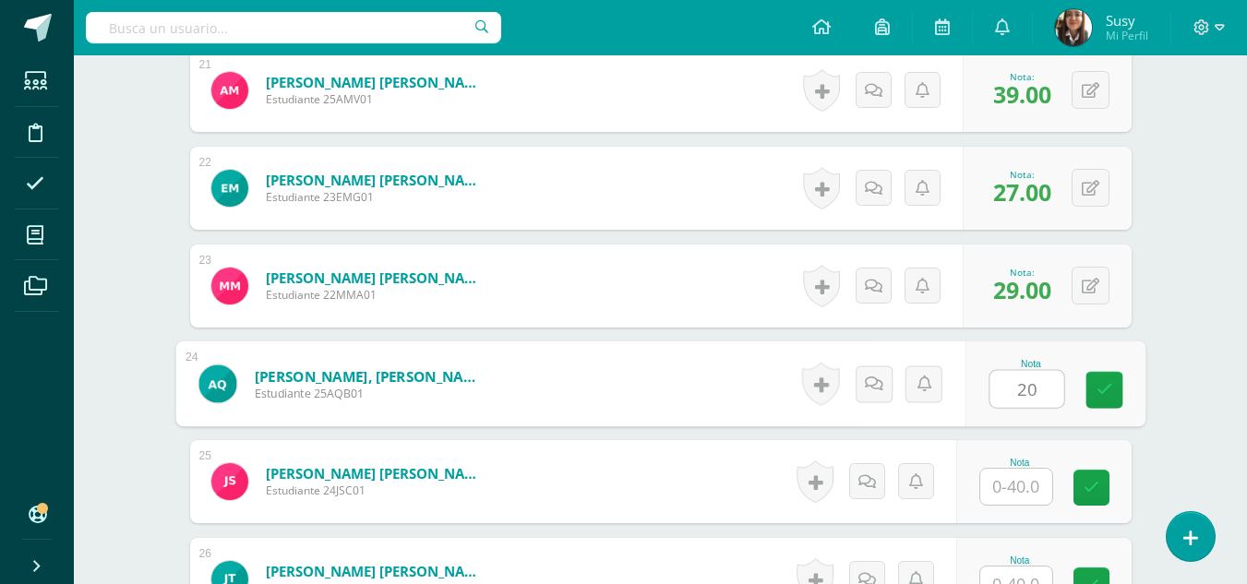
type input "20"
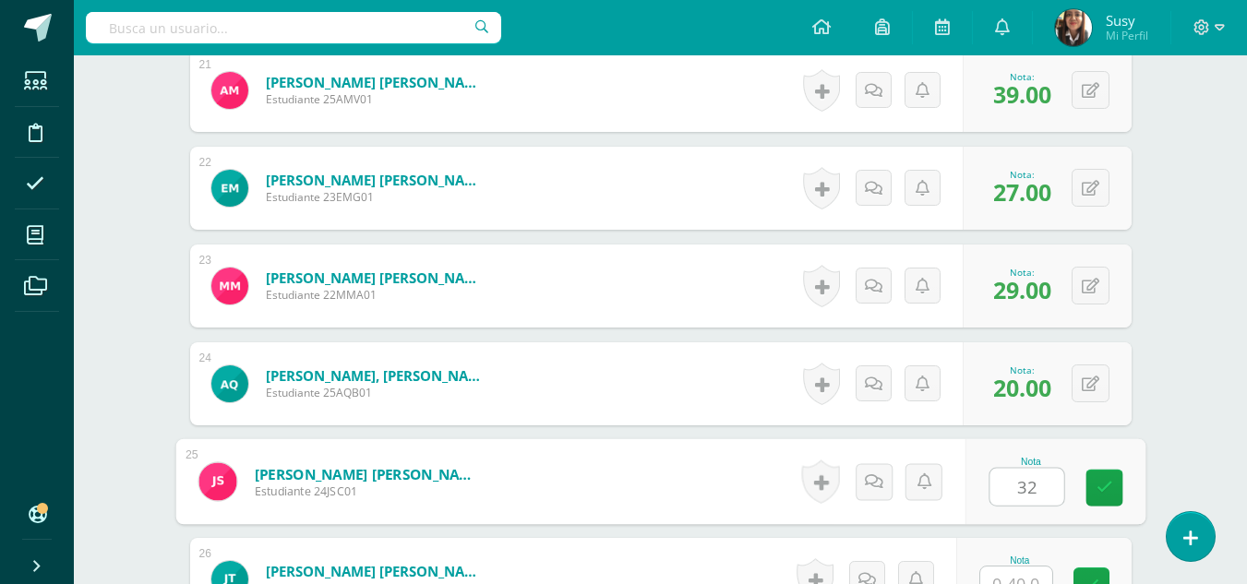
type input "32"
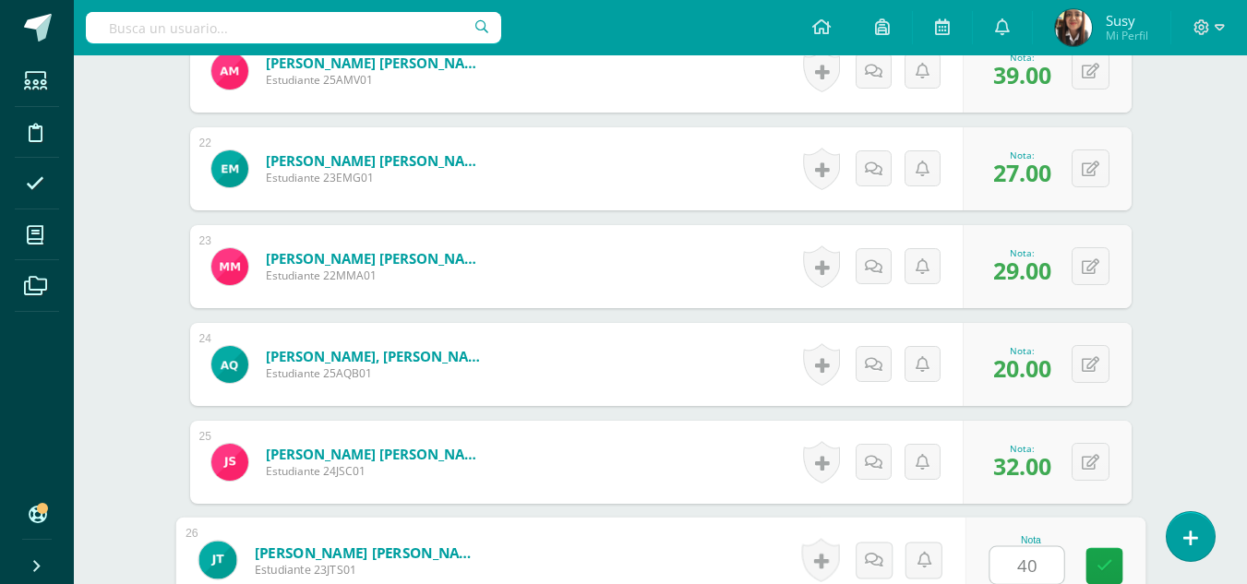
type input "40"
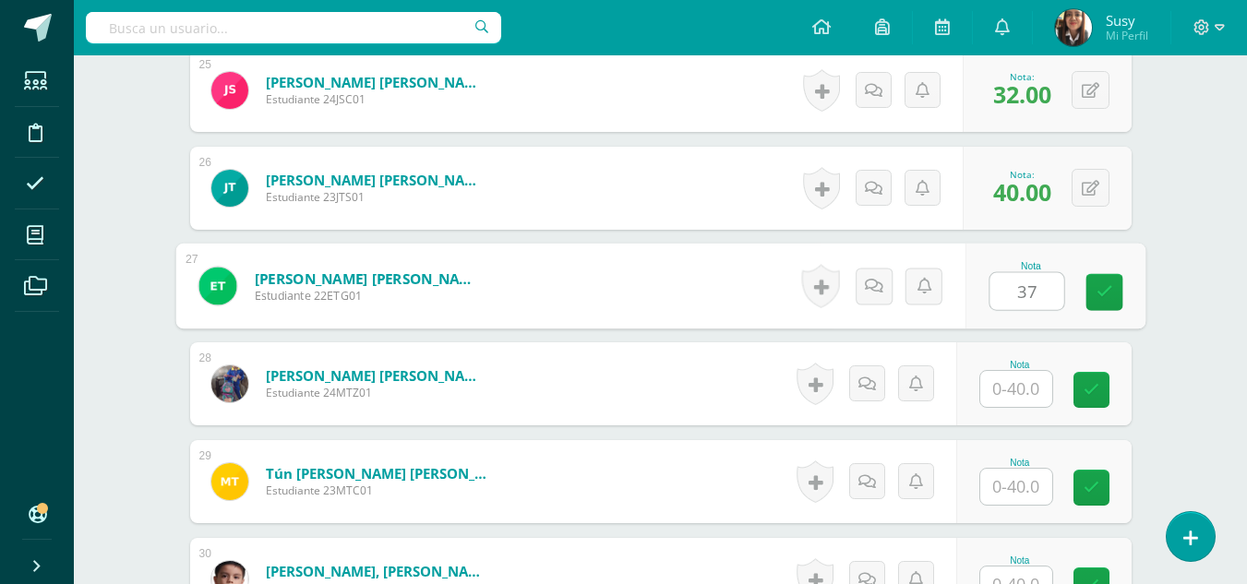
type input "37"
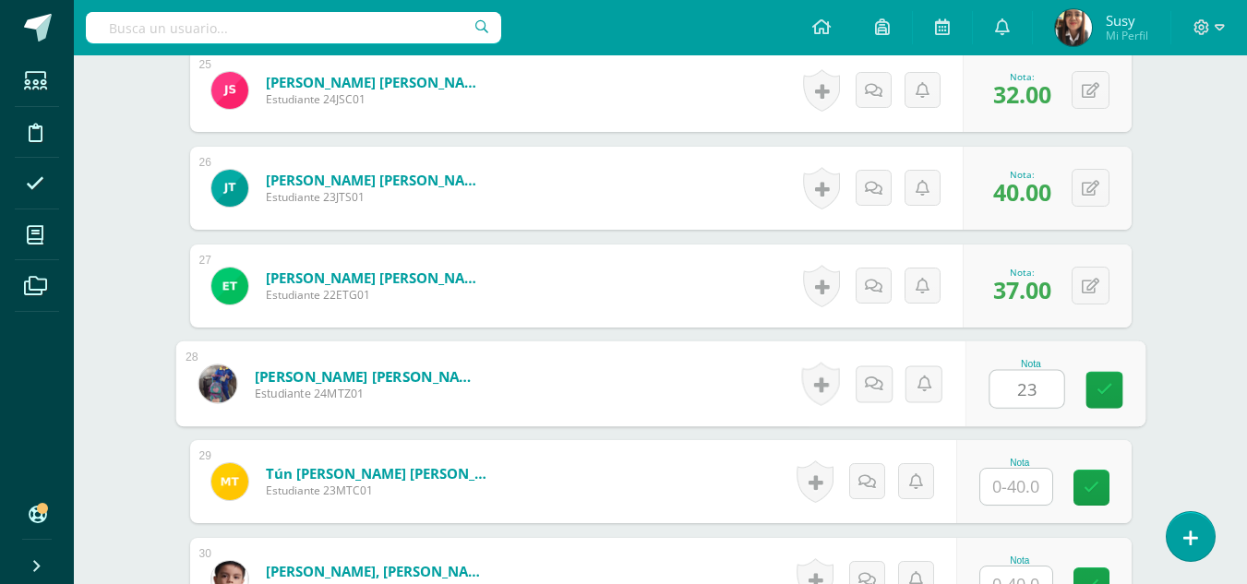
type input "23"
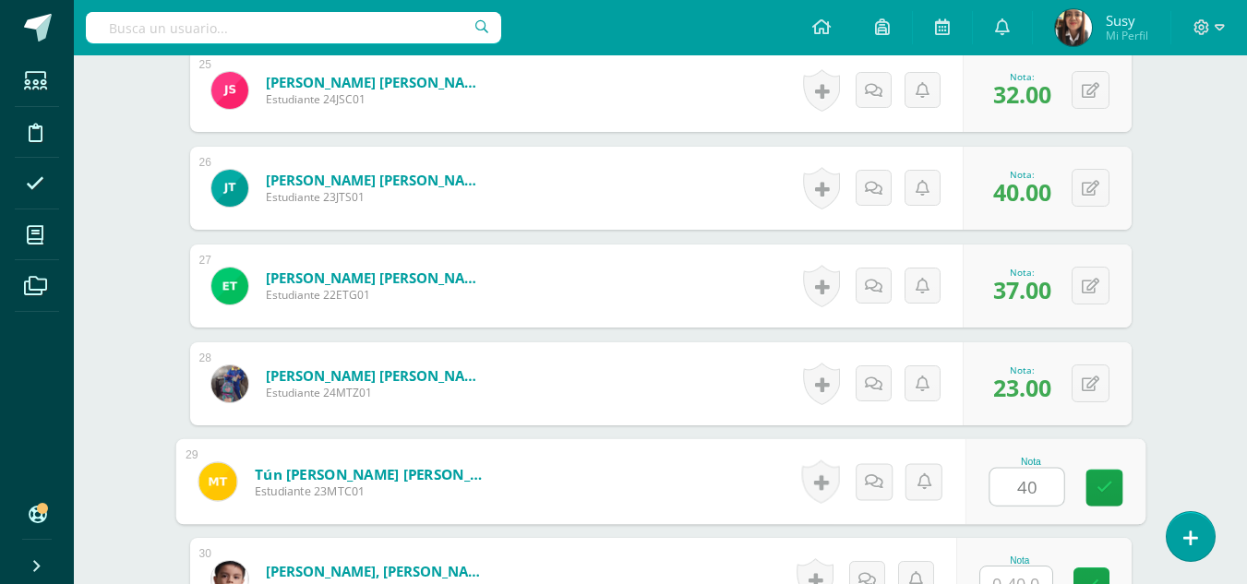
type input "40"
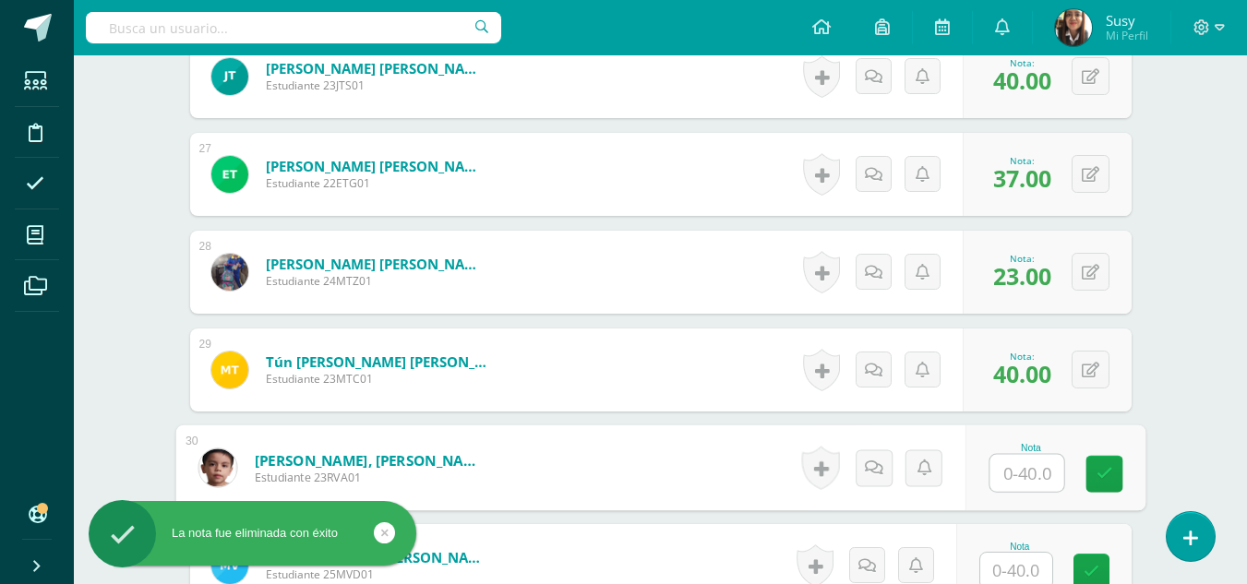
scroll to position [3163, 0]
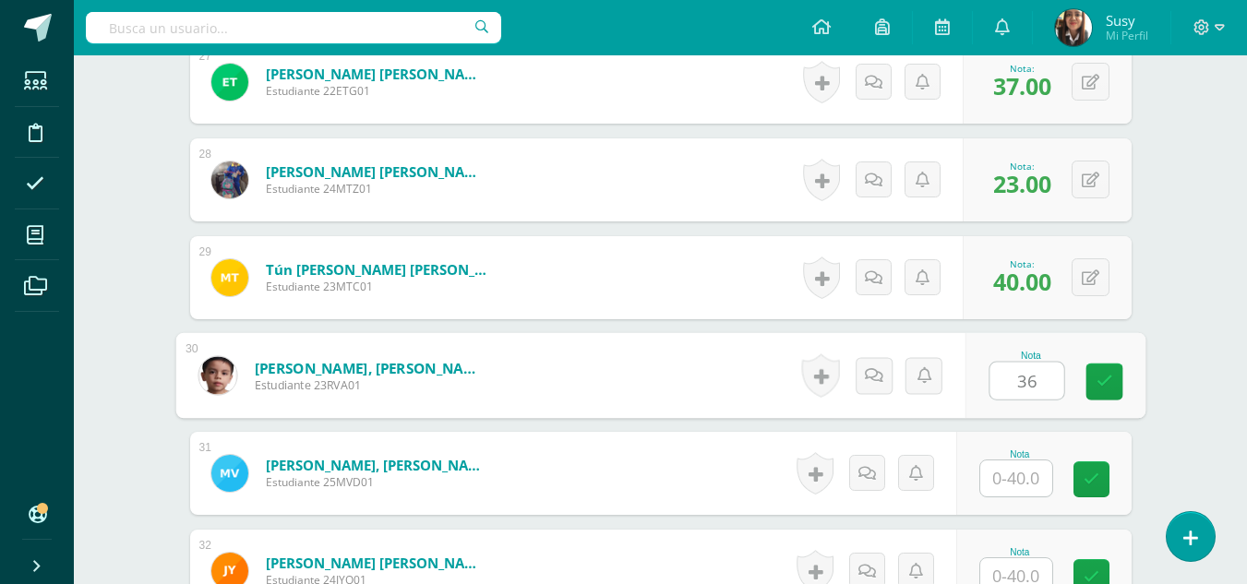
type input "36"
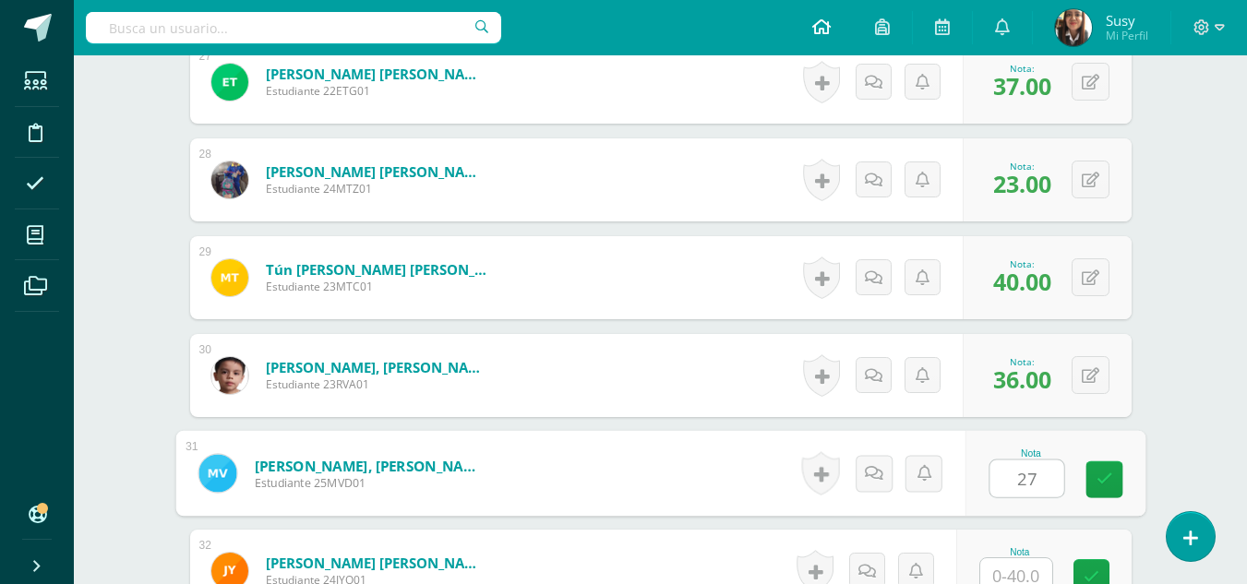
type input "27"
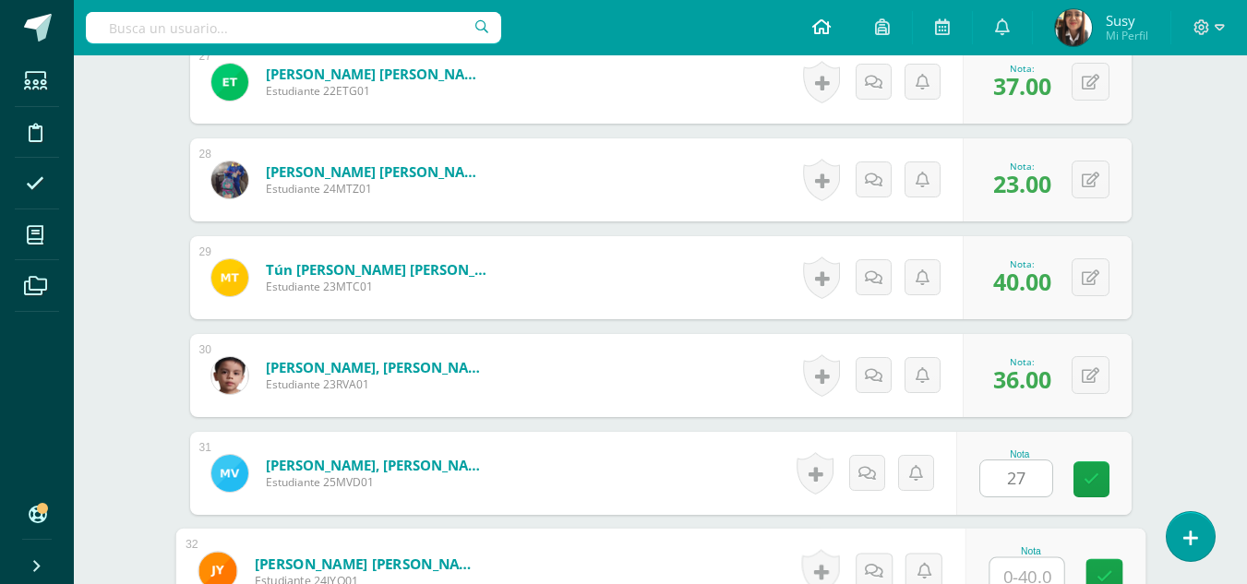
scroll to position [3174, 0]
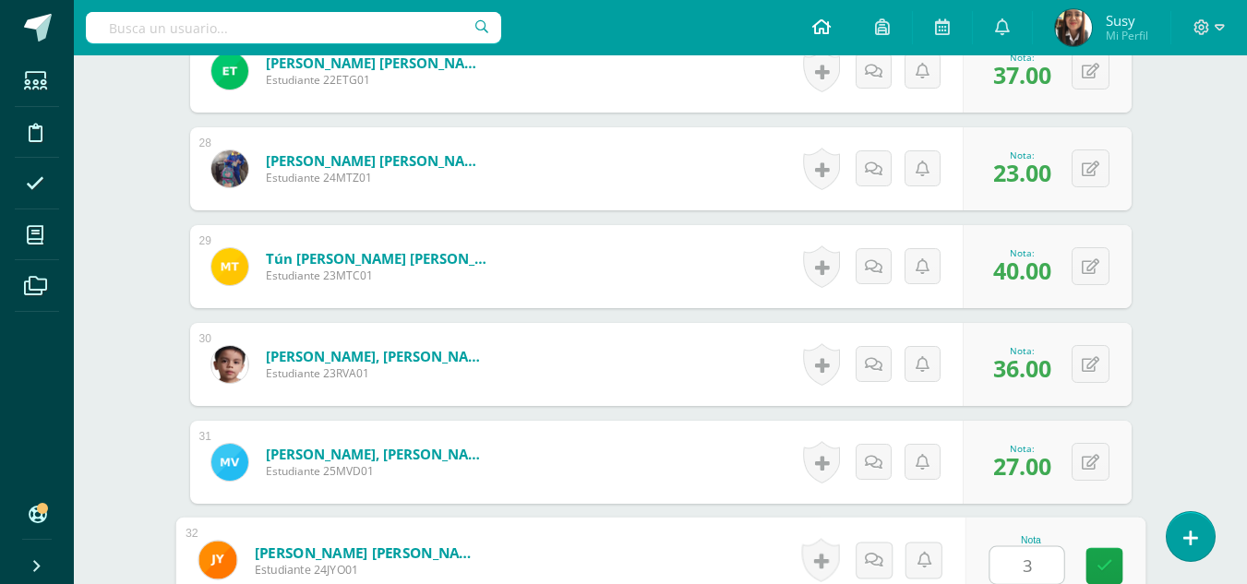
type input "36"
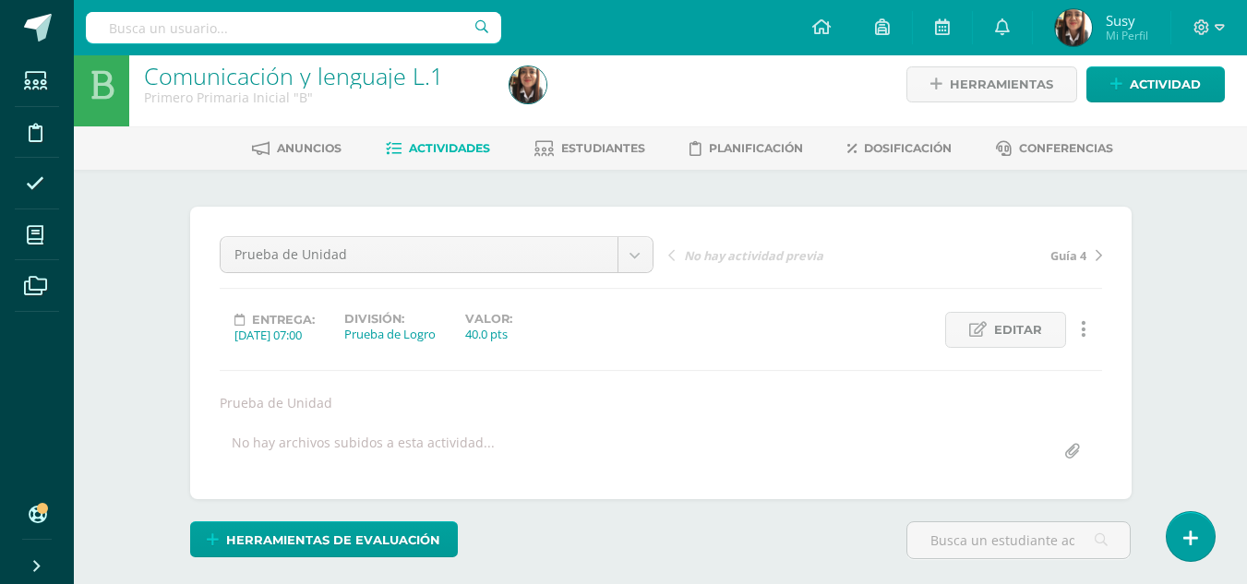
scroll to position [6, 0]
